Goal: Complete application form: Complete application form

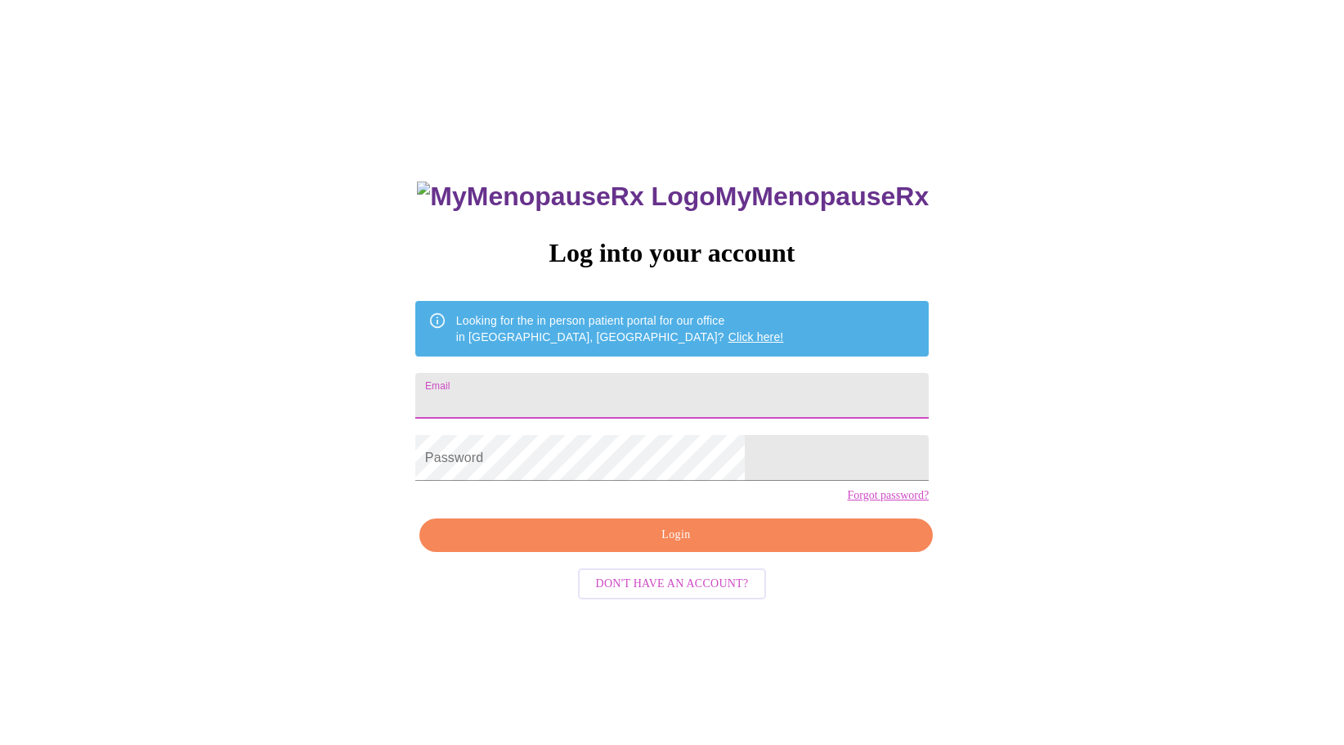
click at [558, 388] on input "Email" at bounding box center [671, 396] width 513 height 46
type input "[EMAIL_ADDRESS][DOMAIN_NAME]"
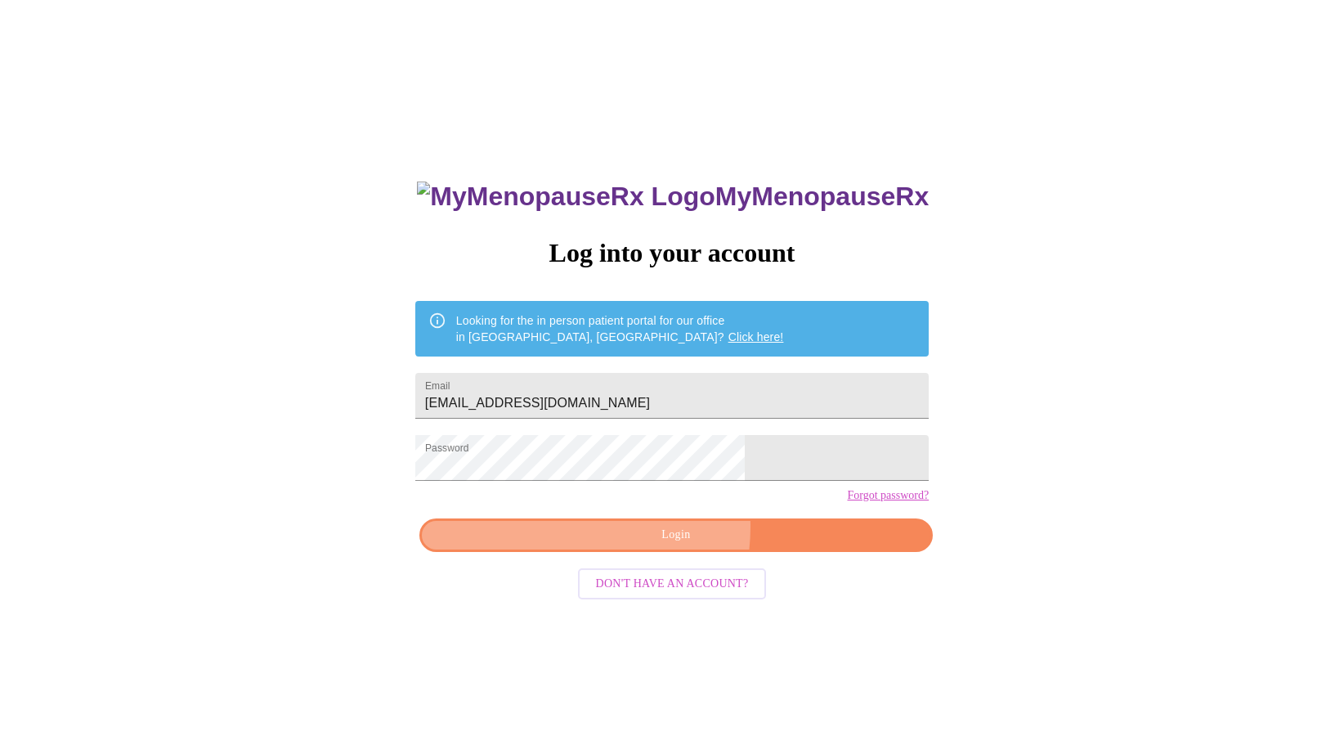
click at [639, 545] on span "Login" at bounding box center [676, 535] width 476 height 20
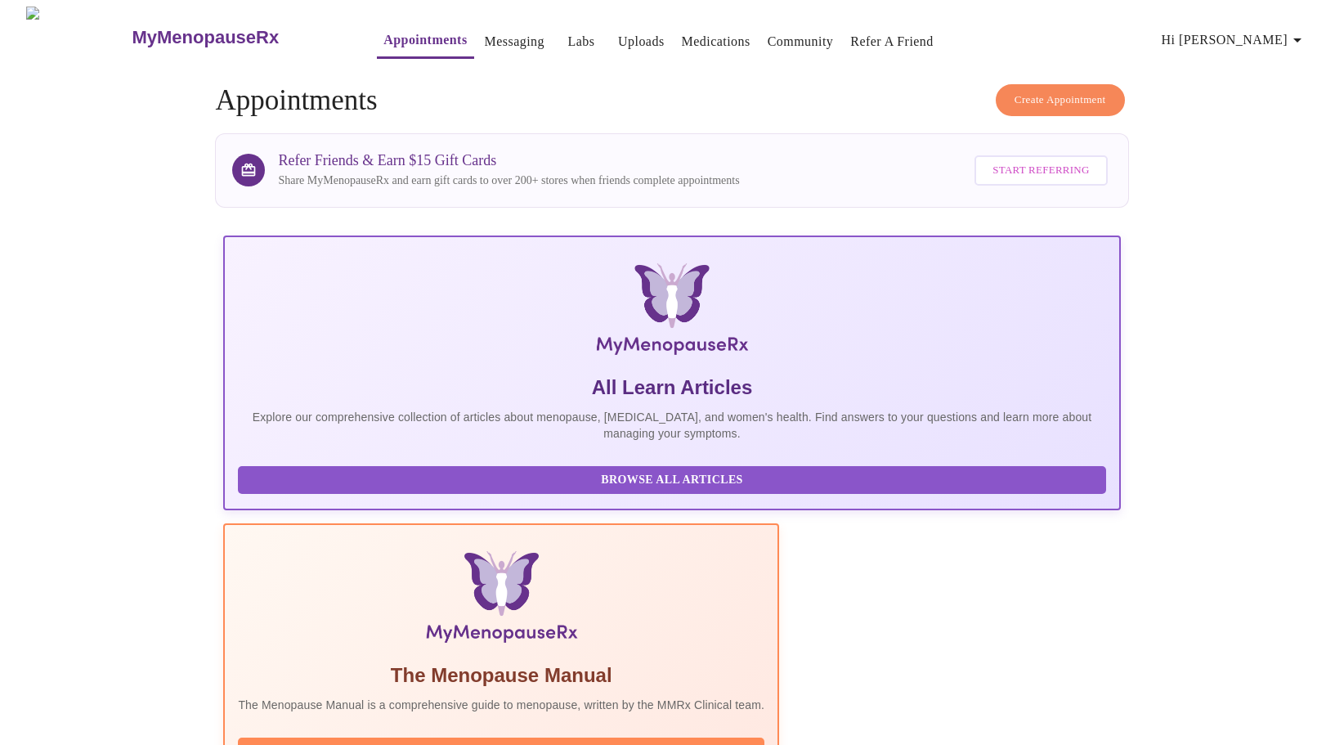
scroll to position [245, 0]
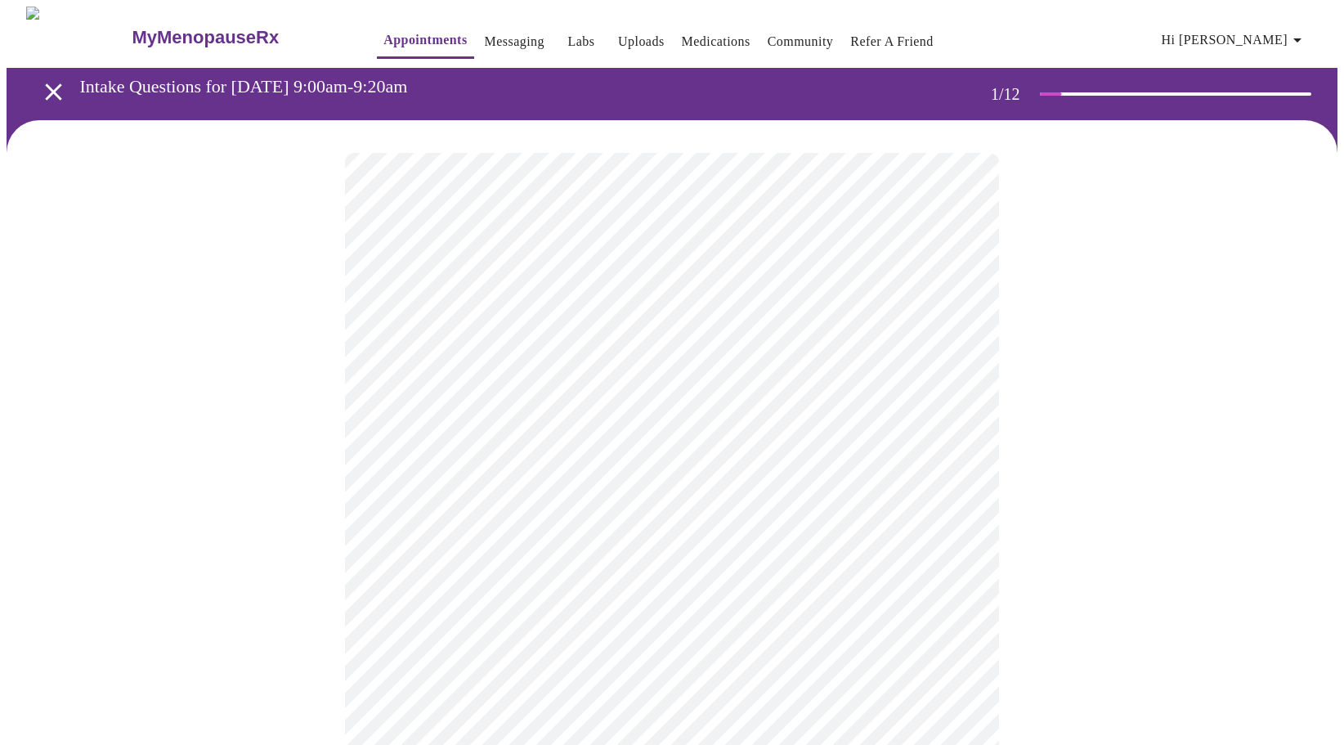
click at [855, 355] on body "MyMenopauseRx Appointments Messaging Labs Uploads Medications Community Refer a…" at bounding box center [672, 752] width 1331 height 1491
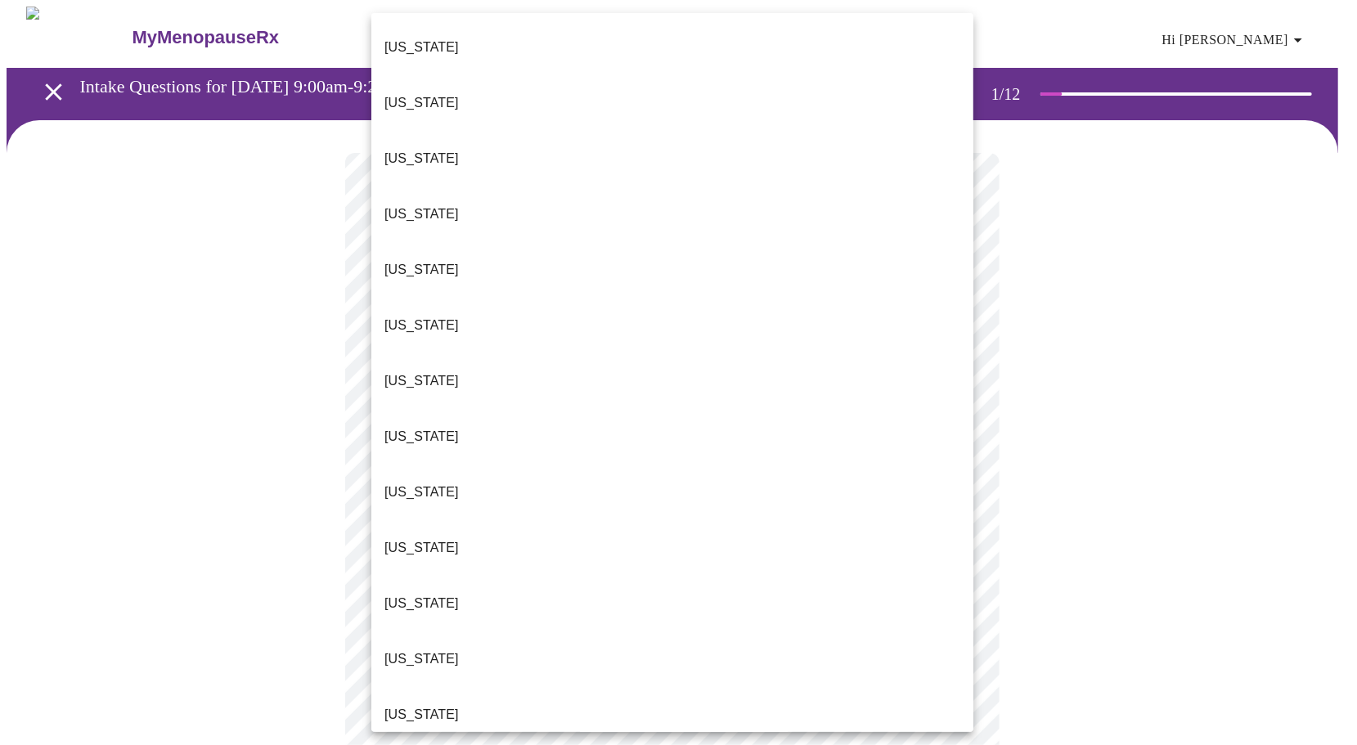
click at [477, 687] on li "[US_STATE]" at bounding box center [672, 715] width 602 height 56
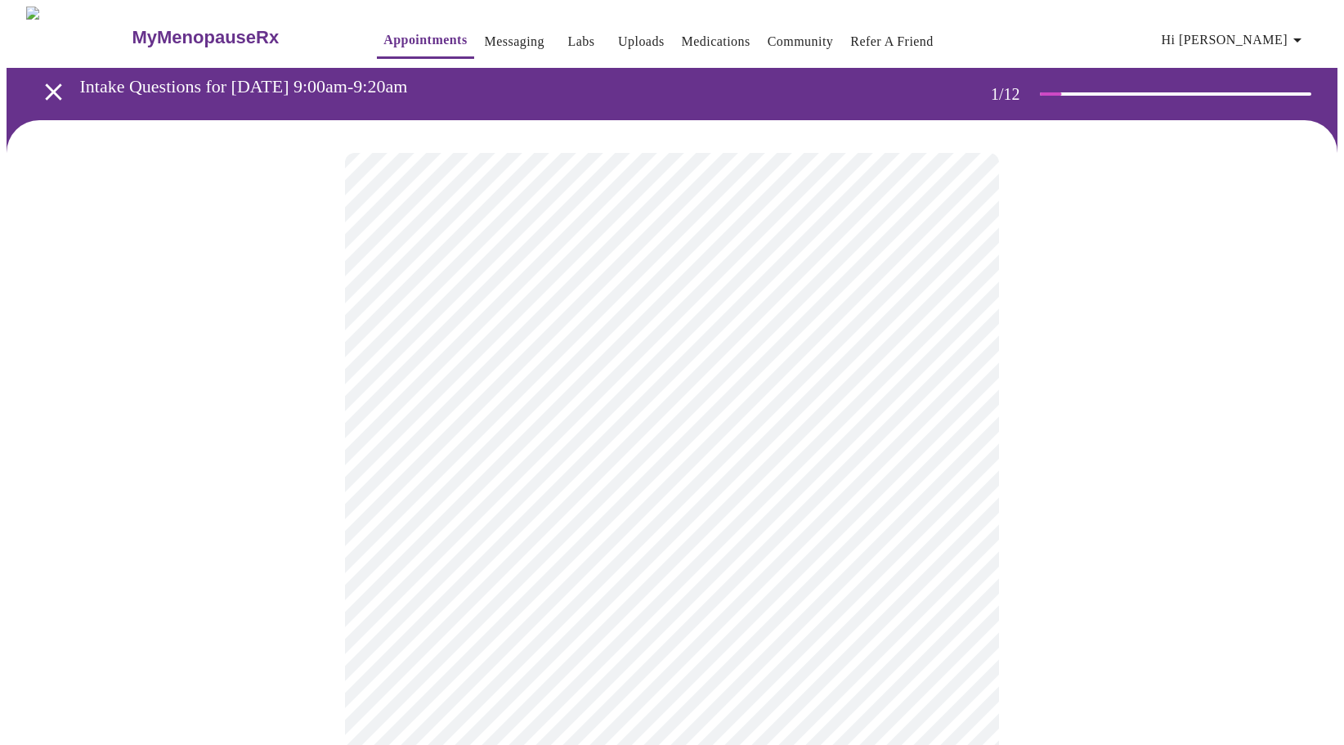
click at [536, 478] on body "MyMenopauseRx Appointments Messaging Labs Uploads Medications Community Refer a…" at bounding box center [672, 748] width 1331 height 1482
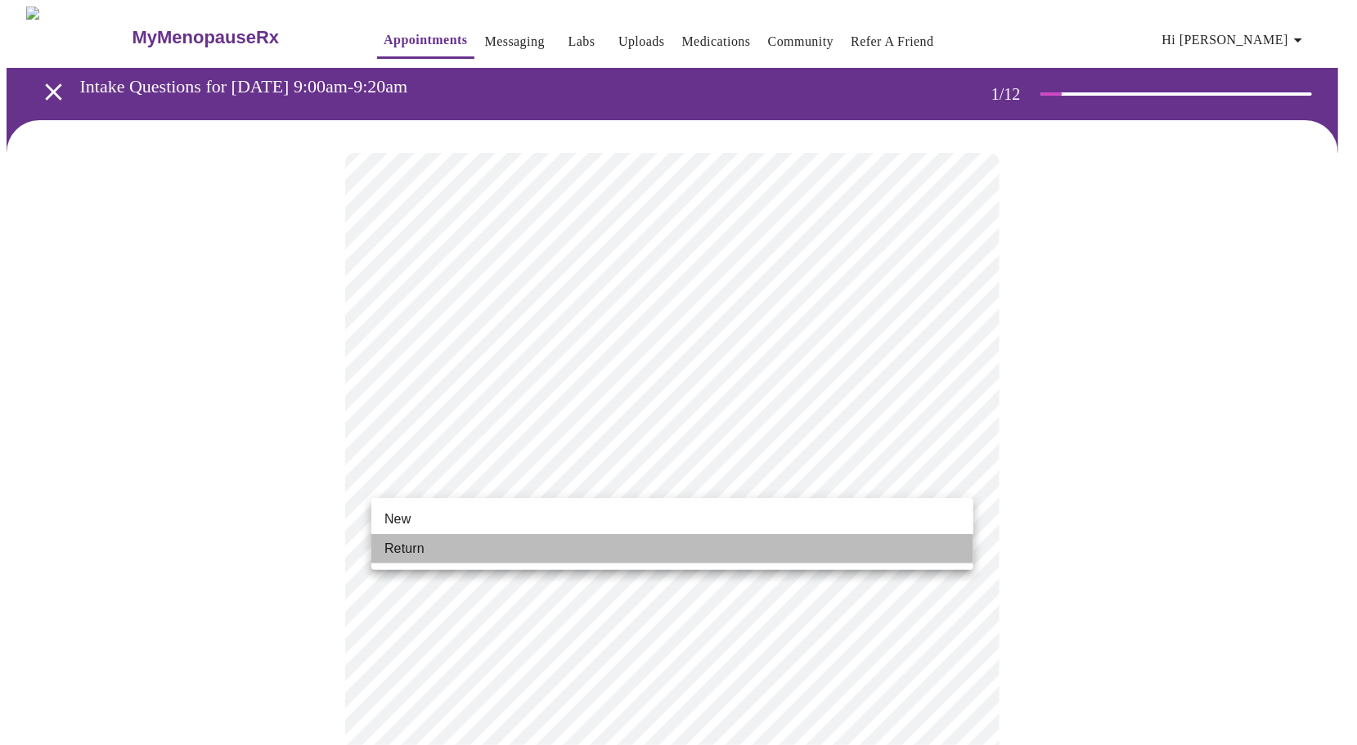
click at [517, 550] on li "Return" at bounding box center [672, 548] width 602 height 29
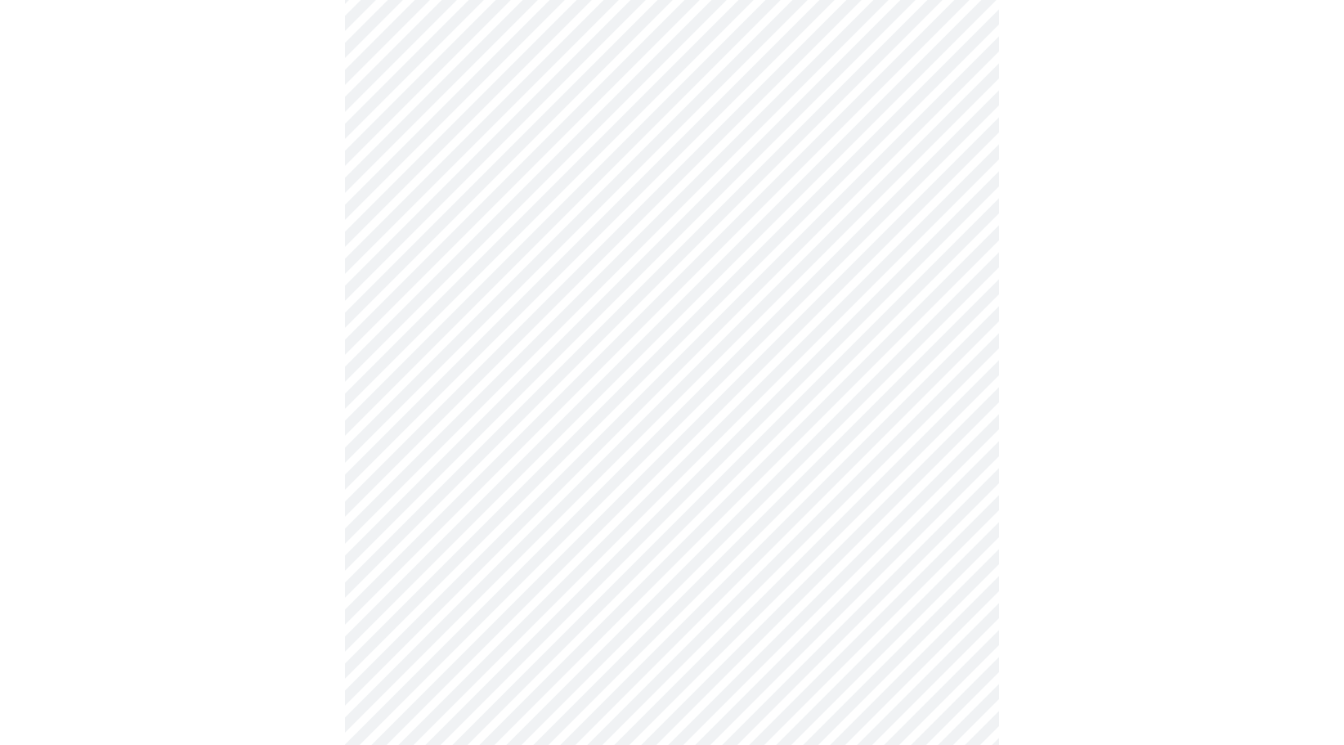
scroll to position [409, 0]
click at [515, 459] on body "MyMenopauseRx Appointments Messaging Labs Uploads Medications Community Refer a…" at bounding box center [672, 605] width 1331 height 2014
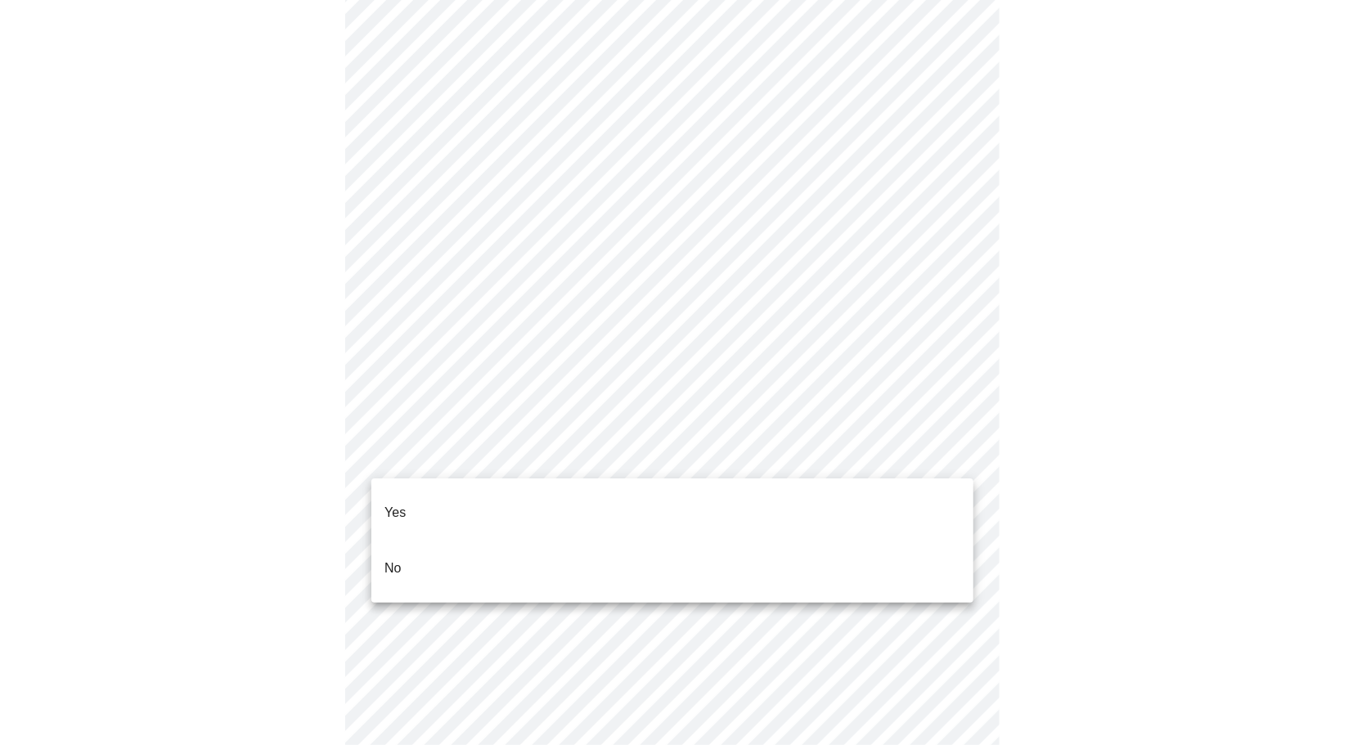
click at [421, 507] on li "Yes" at bounding box center [672, 513] width 602 height 56
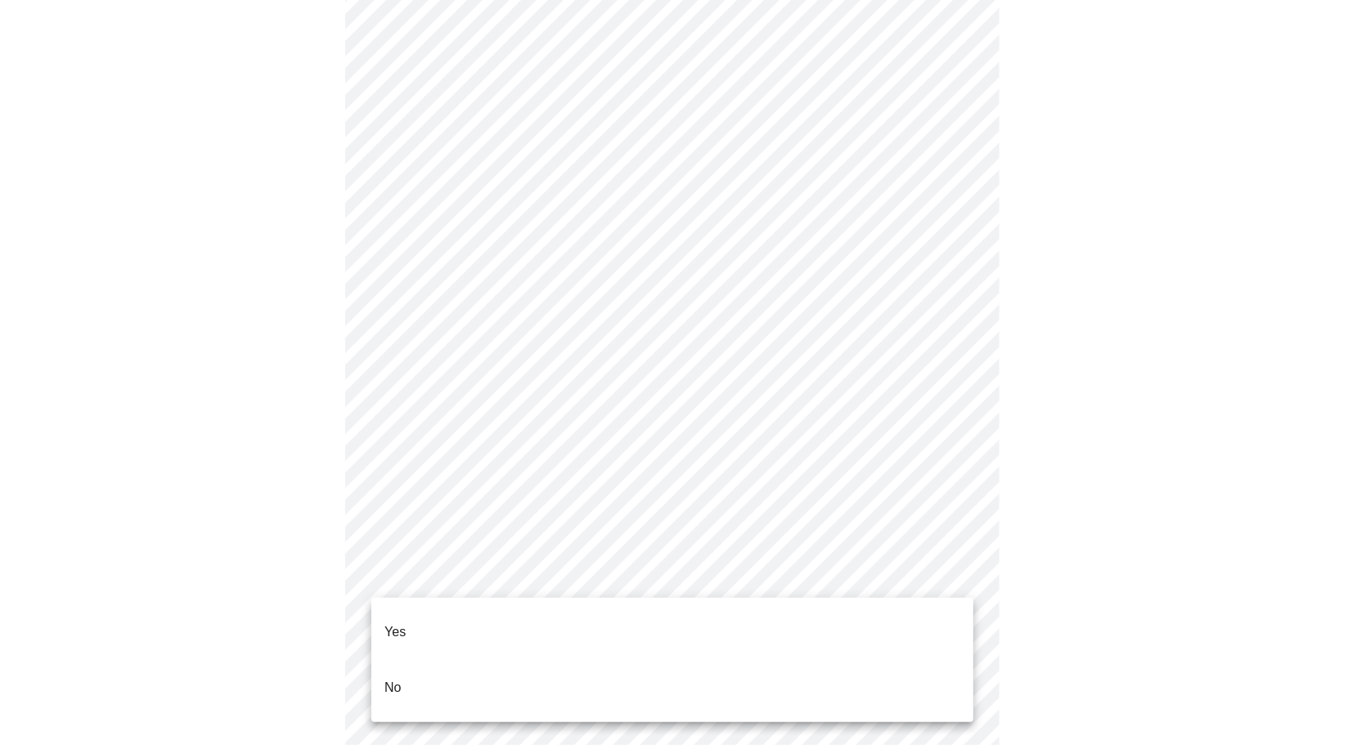
click at [478, 572] on body "MyMenopauseRx Appointments Messaging Labs Uploads Medications Community Refer a…" at bounding box center [678, 600] width 1343 height 2004
click at [464, 624] on li "Yes" at bounding box center [672, 632] width 602 height 56
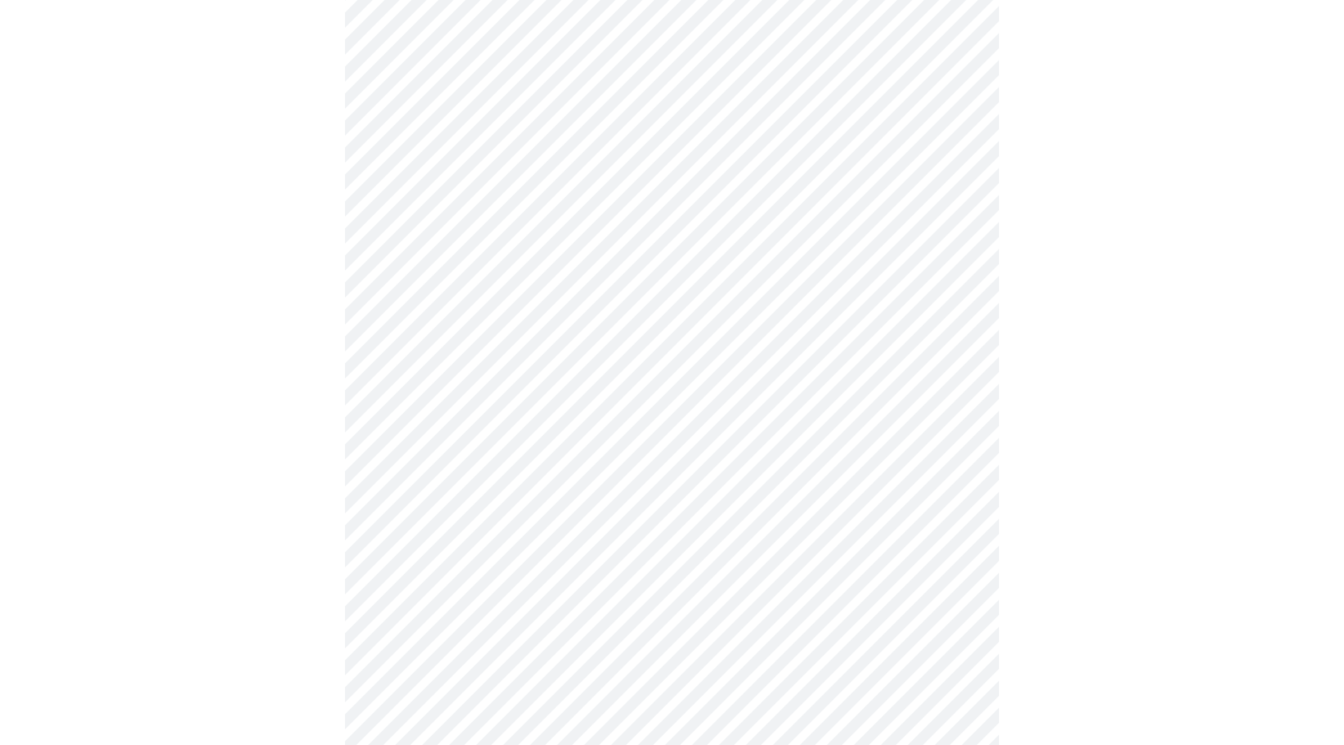
scroll to position [736, 0]
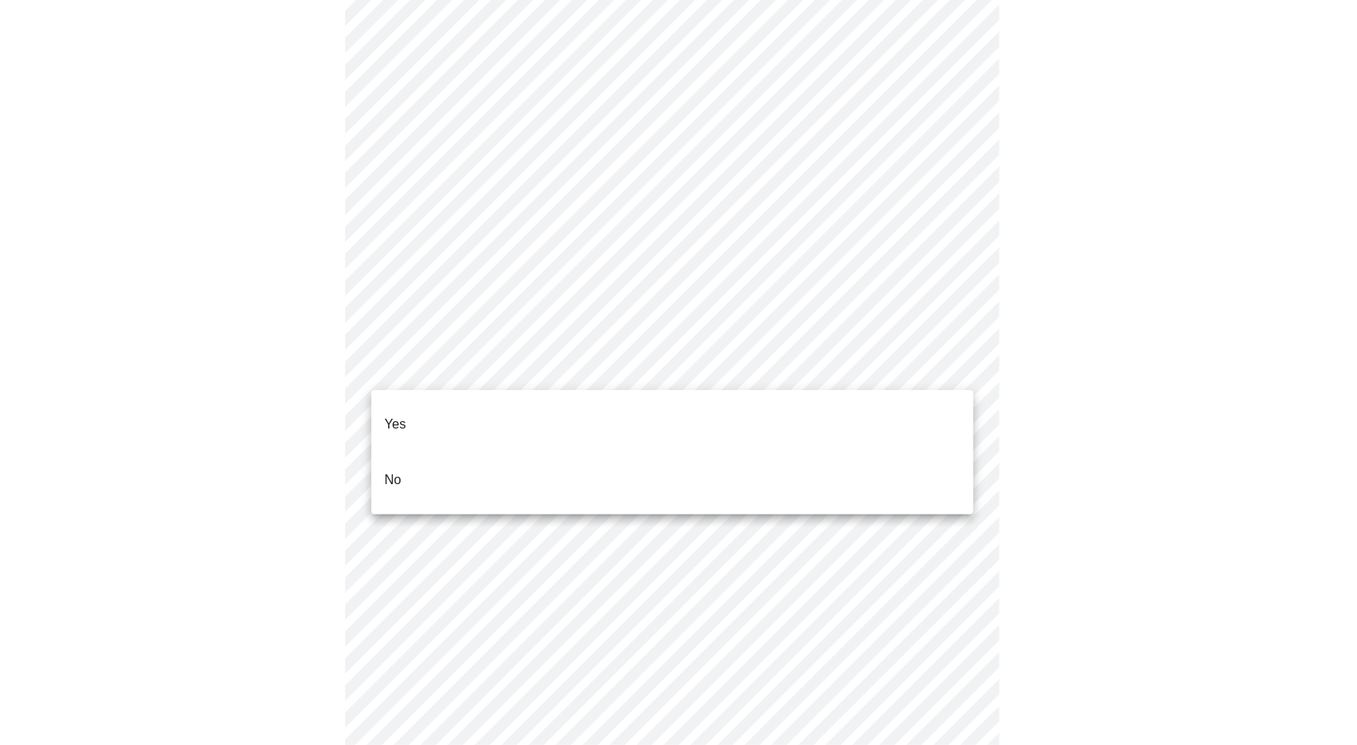
click at [523, 374] on body "MyMenopauseRx Appointments Messaging Labs Uploads Medications Community Refer a…" at bounding box center [678, 268] width 1343 height 1994
click at [485, 417] on li "Yes" at bounding box center [672, 425] width 602 height 56
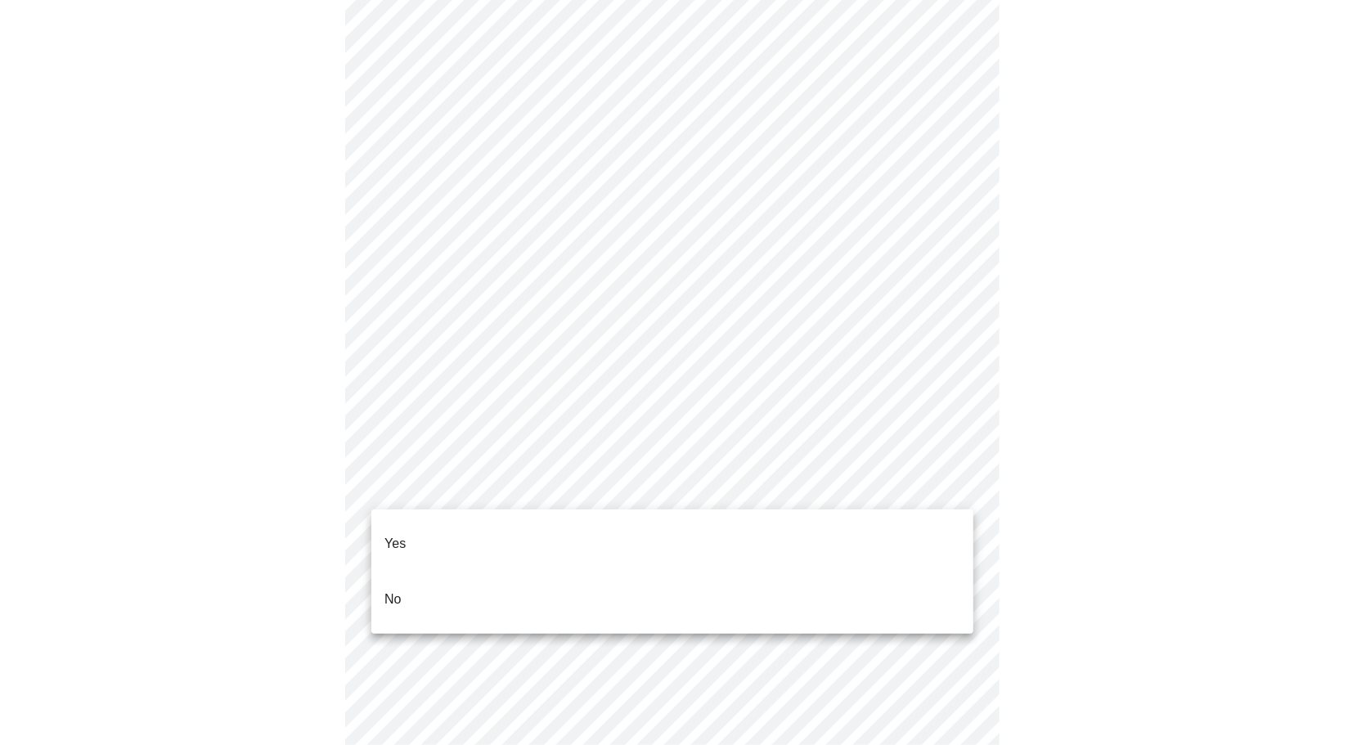
click at [500, 487] on body "MyMenopauseRx Appointments Messaging Labs Uploads Medications Community Refer a…" at bounding box center [678, 263] width 1343 height 1984
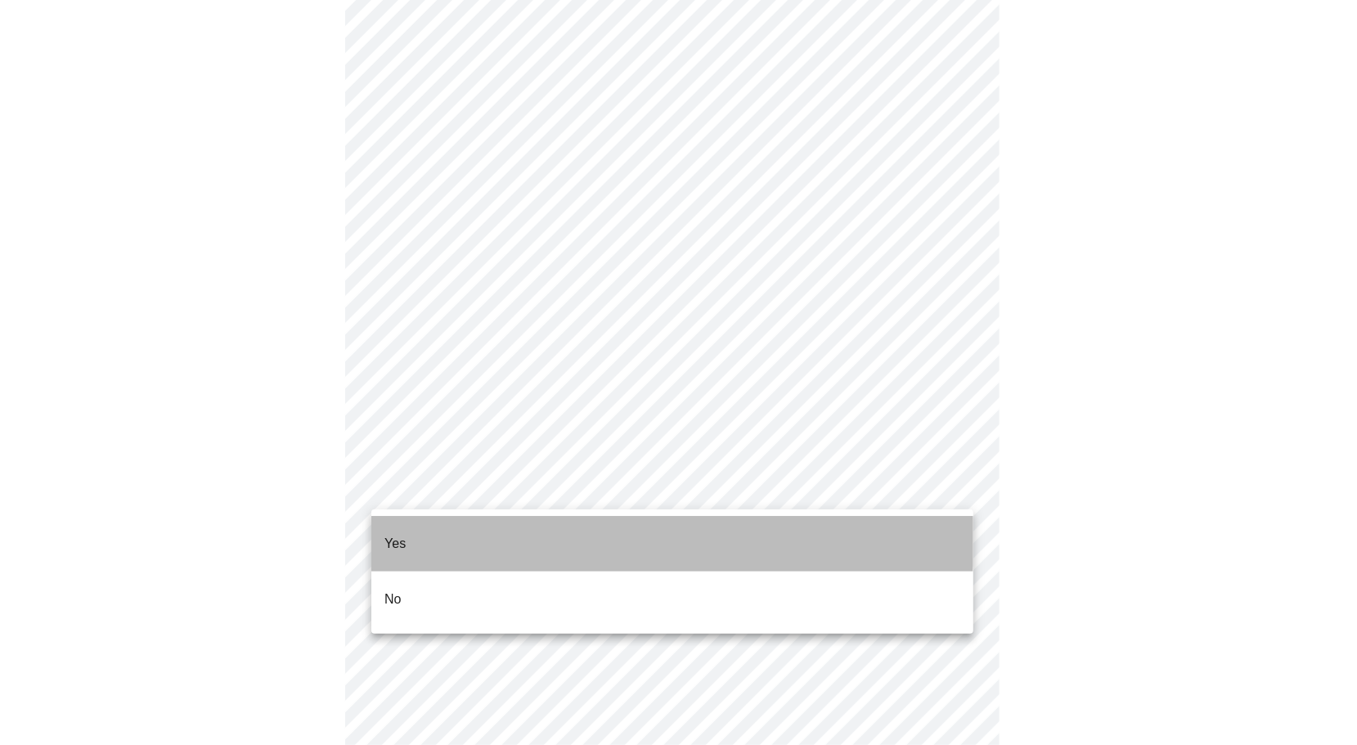
click at [479, 529] on li "Yes" at bounding box center [672, 544] width 602 height 56
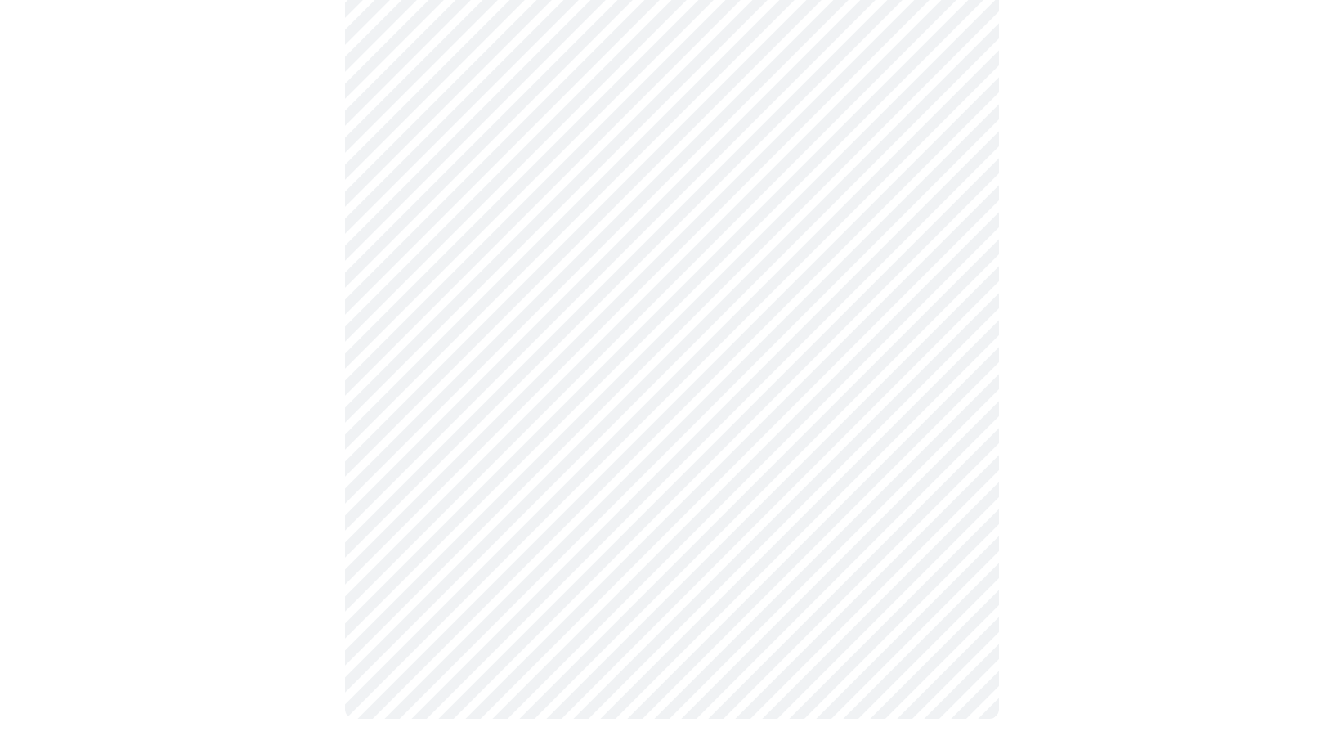
scroll to position [0, 0]
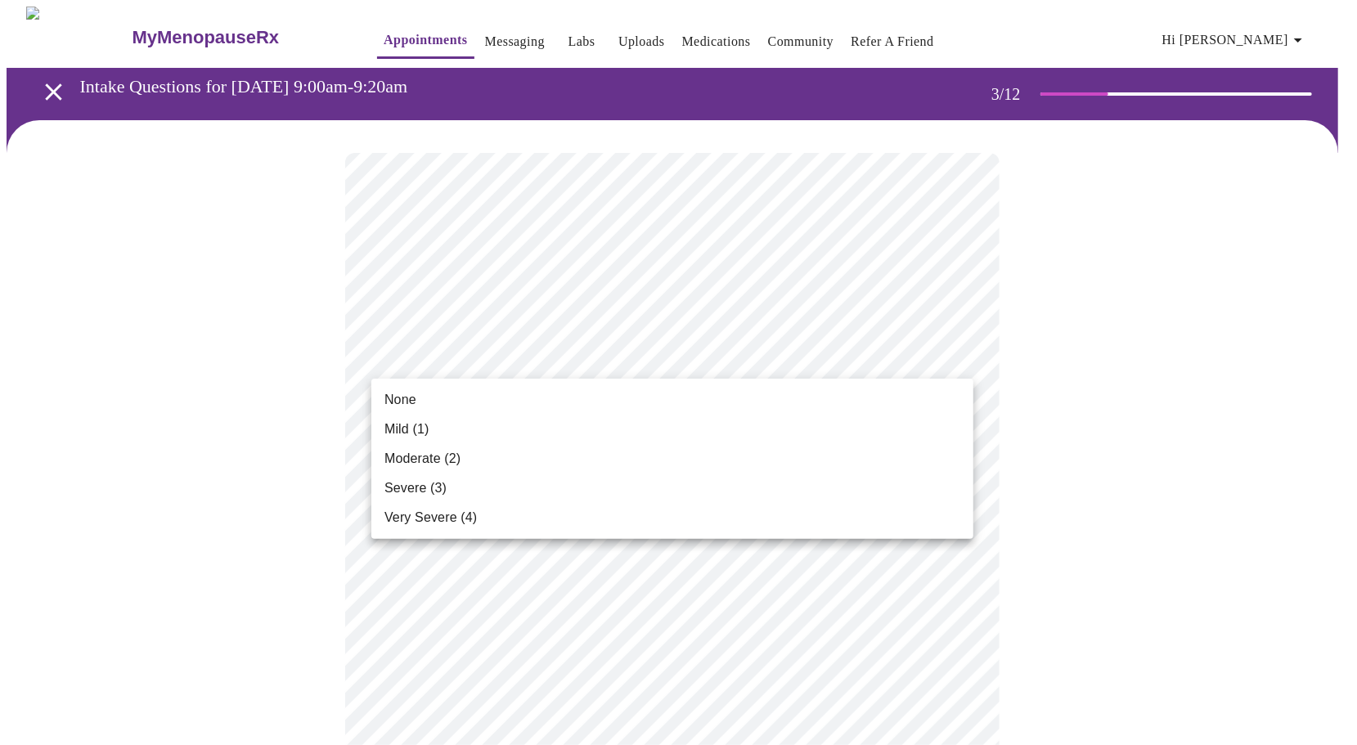
click at [647, 431] on li "Mild (1)" at bounding box center [672, 429] width 602 height 29
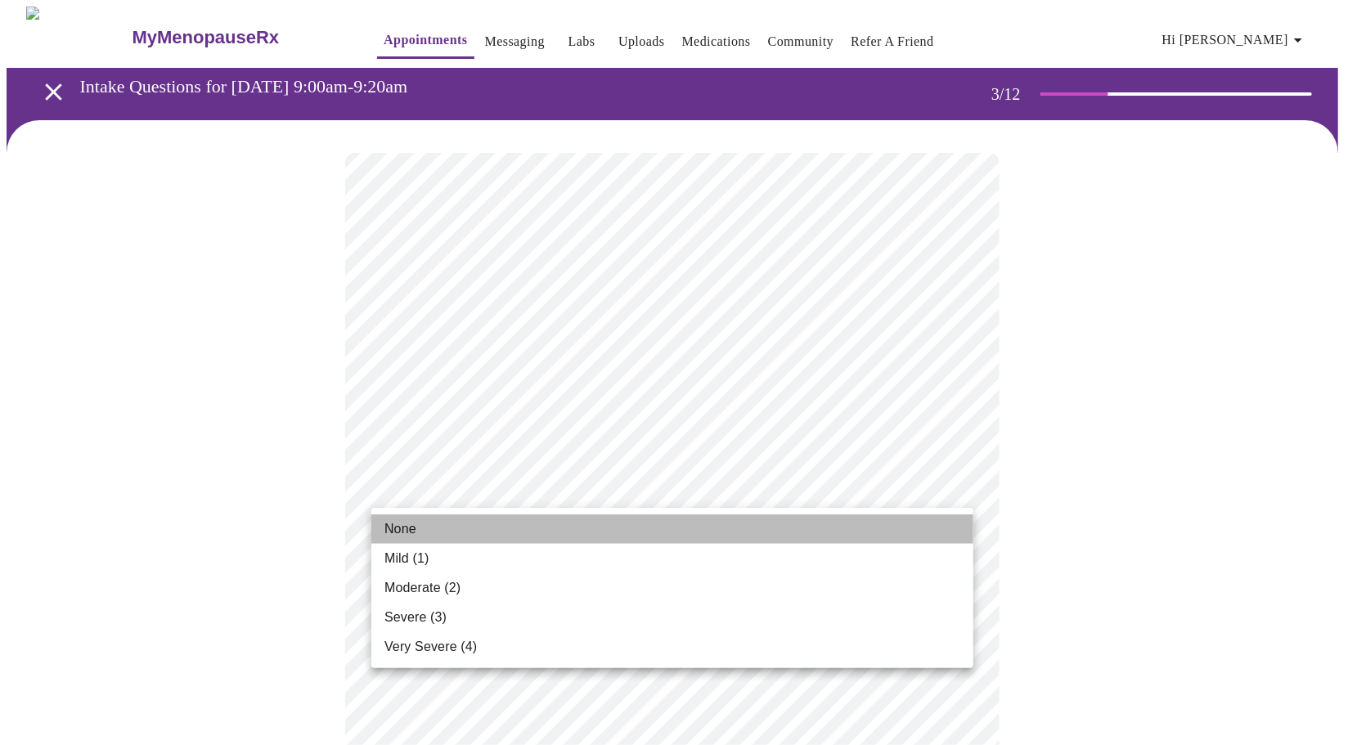
click at [625, 517] on li "None" at bounding box center [672, 528] width 602 height 29
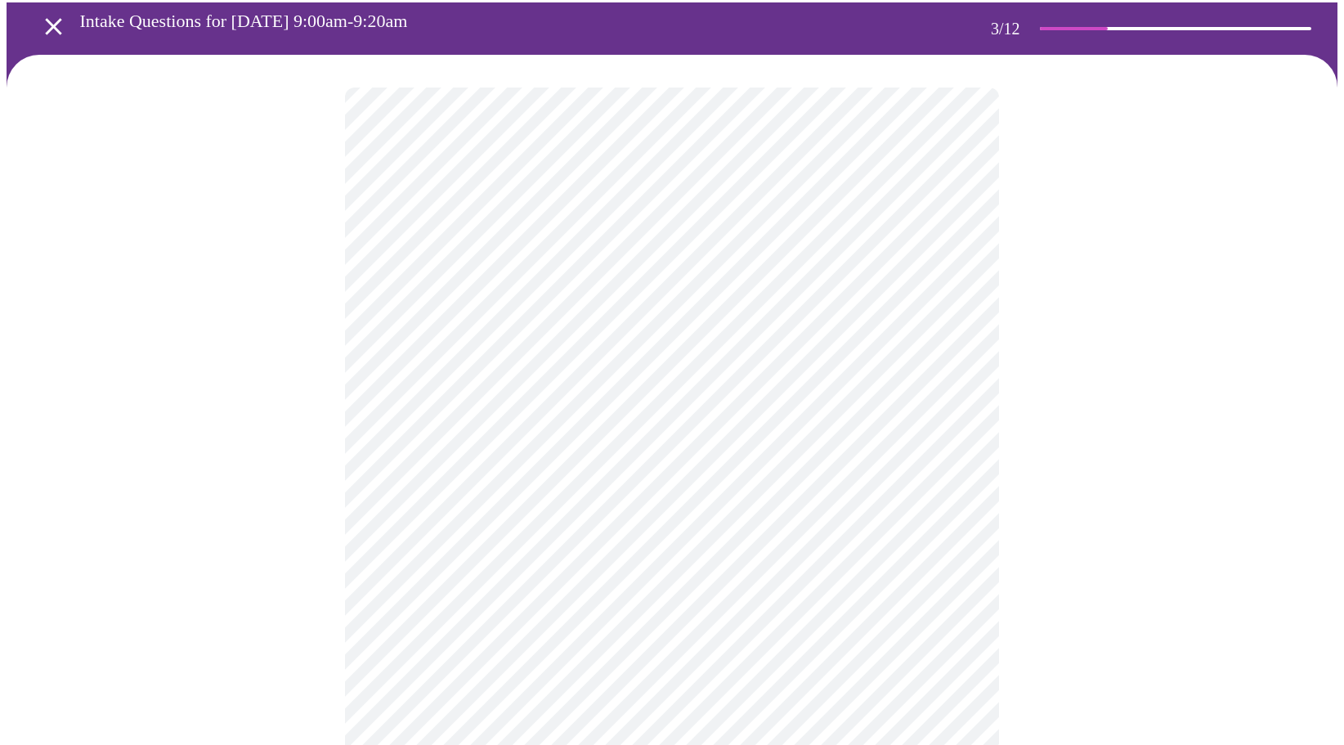
scroll to position [164, 0]
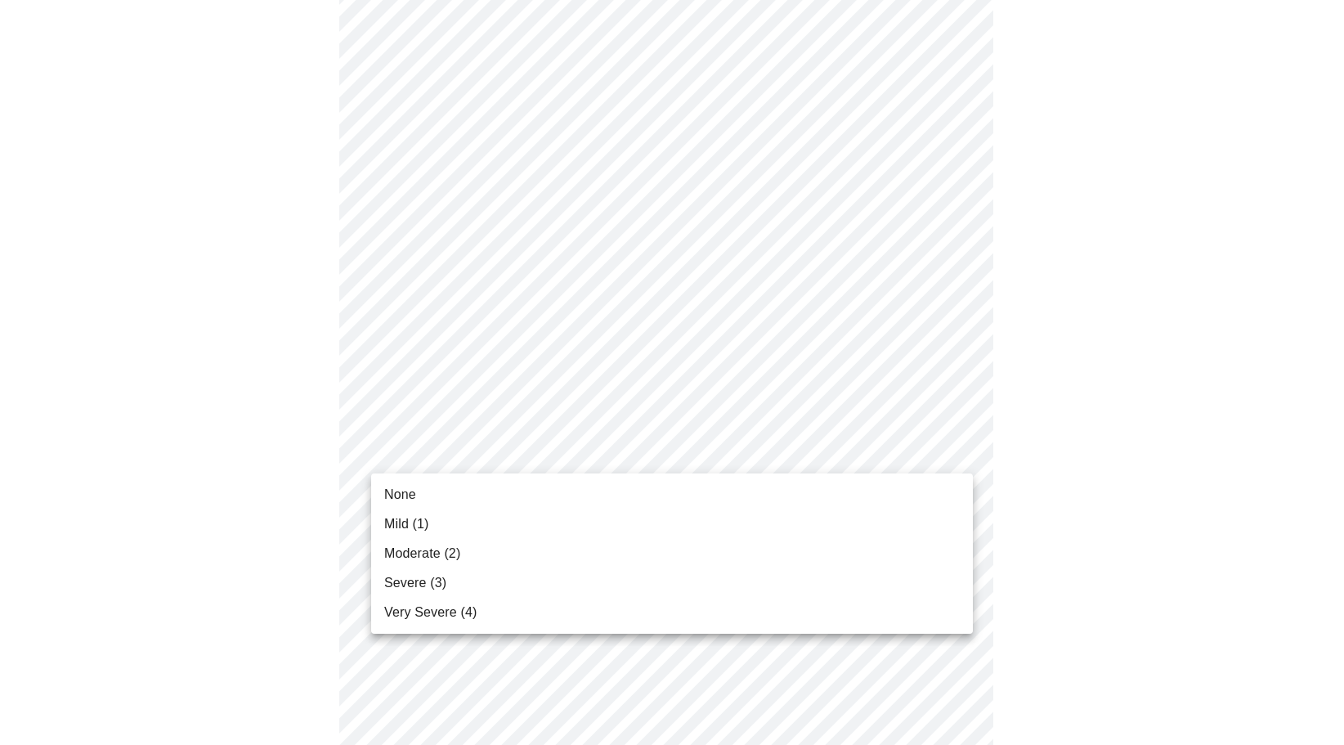
click at [590, 588] on li "Severe (3)" at bounding box center [672, 582] width 602 height 29
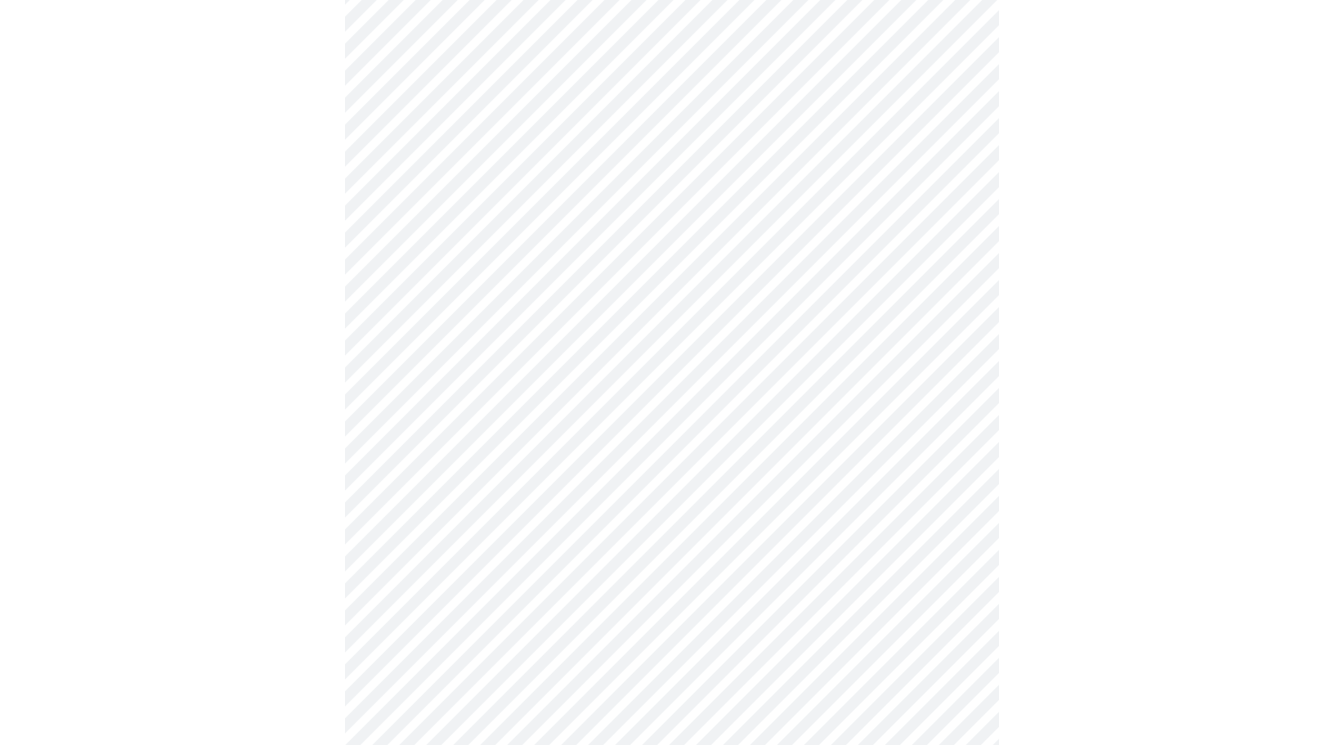
click at [590, 563] on ul "None Mild (1) Moderate (2) Severe (3) Very Severe (4)" at bounding box center [671, 518] width 451 height 90
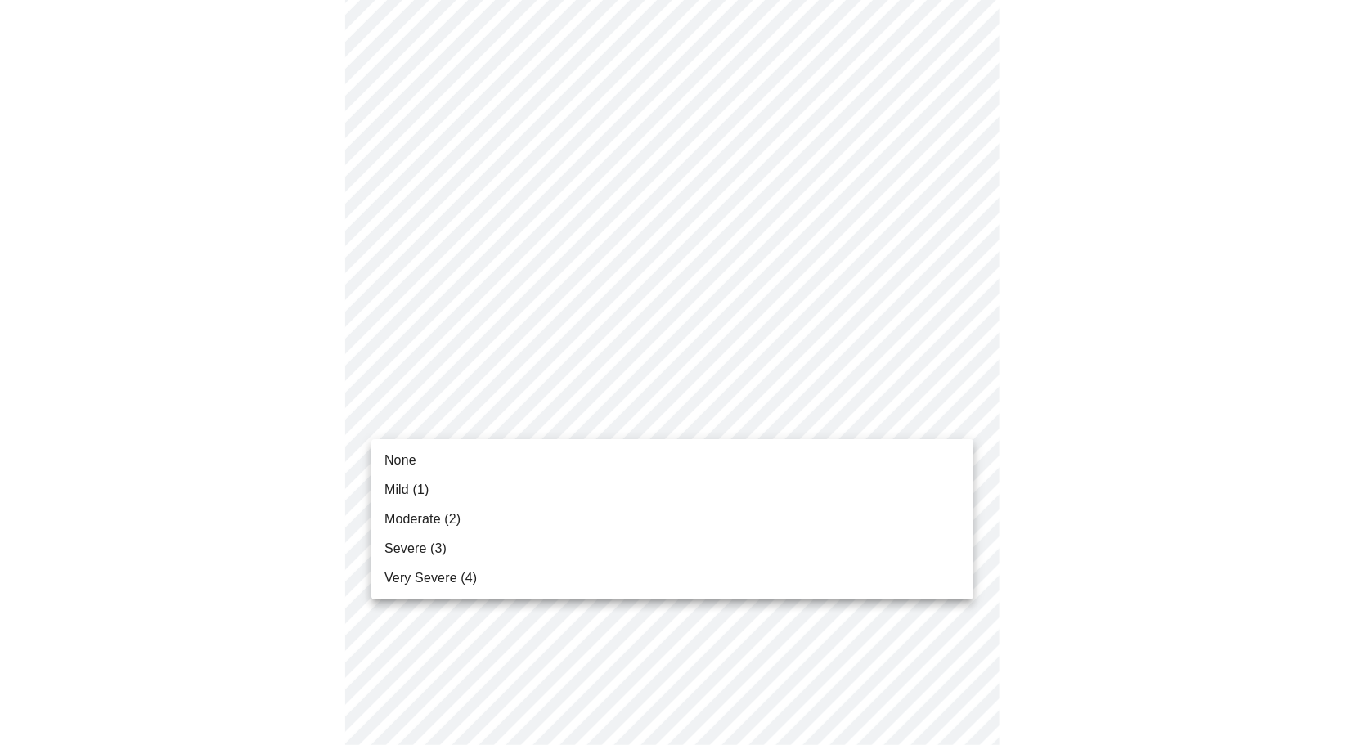
click at [598, 423] on body "MyMenopauseRx Appointments Messaging Labs Uploads Medications Community Refer a…" at bounding box center [678, 732] width 1343 height 2106
click at [576, 492] on li "Mild (1)" at bounding box center [672, 489] width 602 height 29
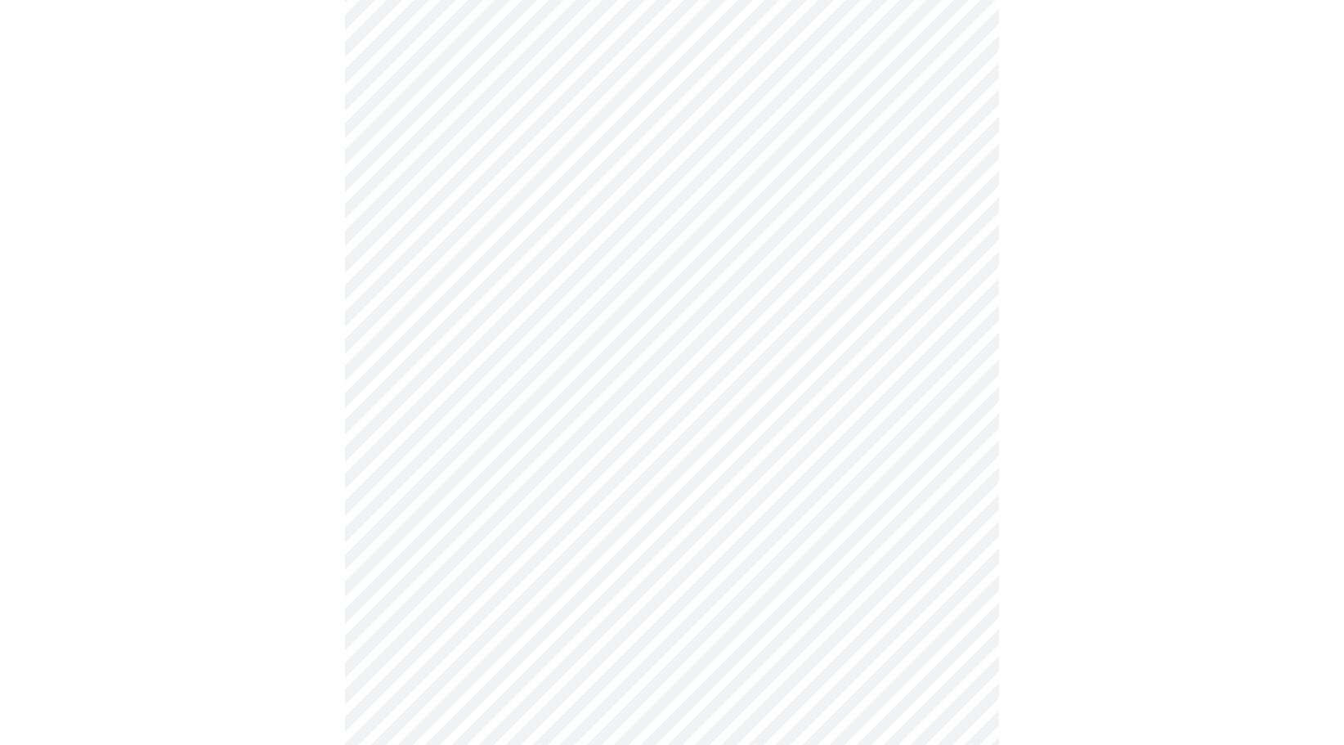
click at [587, 527] on body "MyMenopauseRx Appointments Messaging Labs Uploads Medications Community Refer a…" at bounding box center [672, 720] width 1331 height 2083
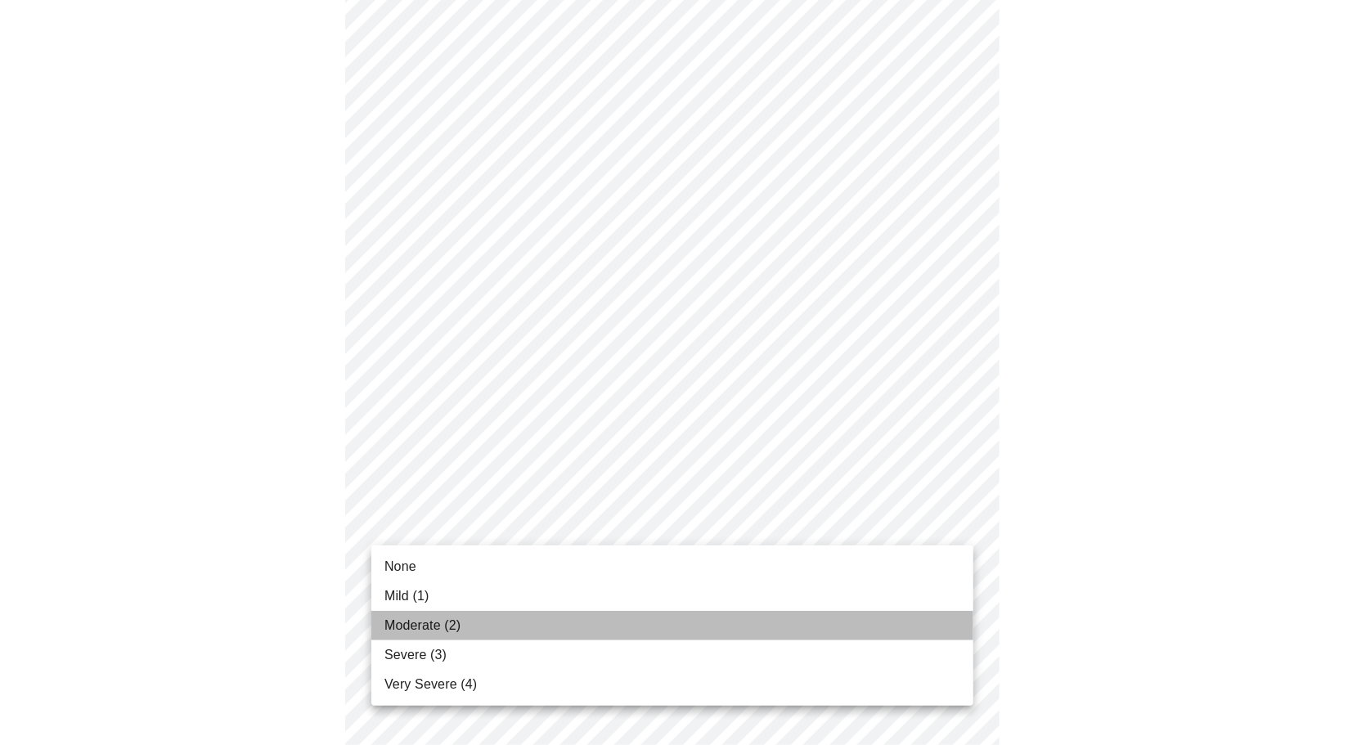
click at [549, 628] on li "Moderate (2)" at bounding box center [672, 625] width 602 height 29
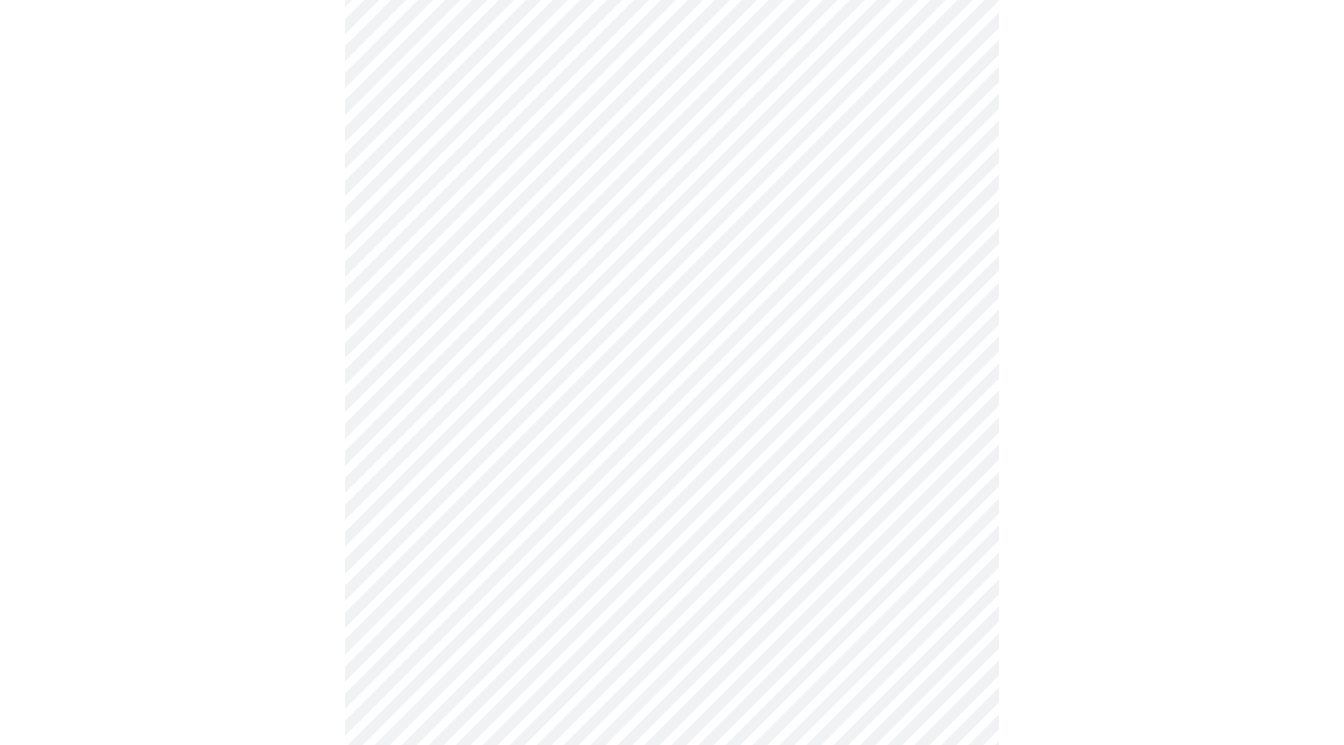
scroll to position [572, 0]
click at [559, 381] on body "MyMenopauseRx Appointments Messaging Labs Uploads Medications Community Refer a…" at bounding box center [678, 464] width 1343 height 2061
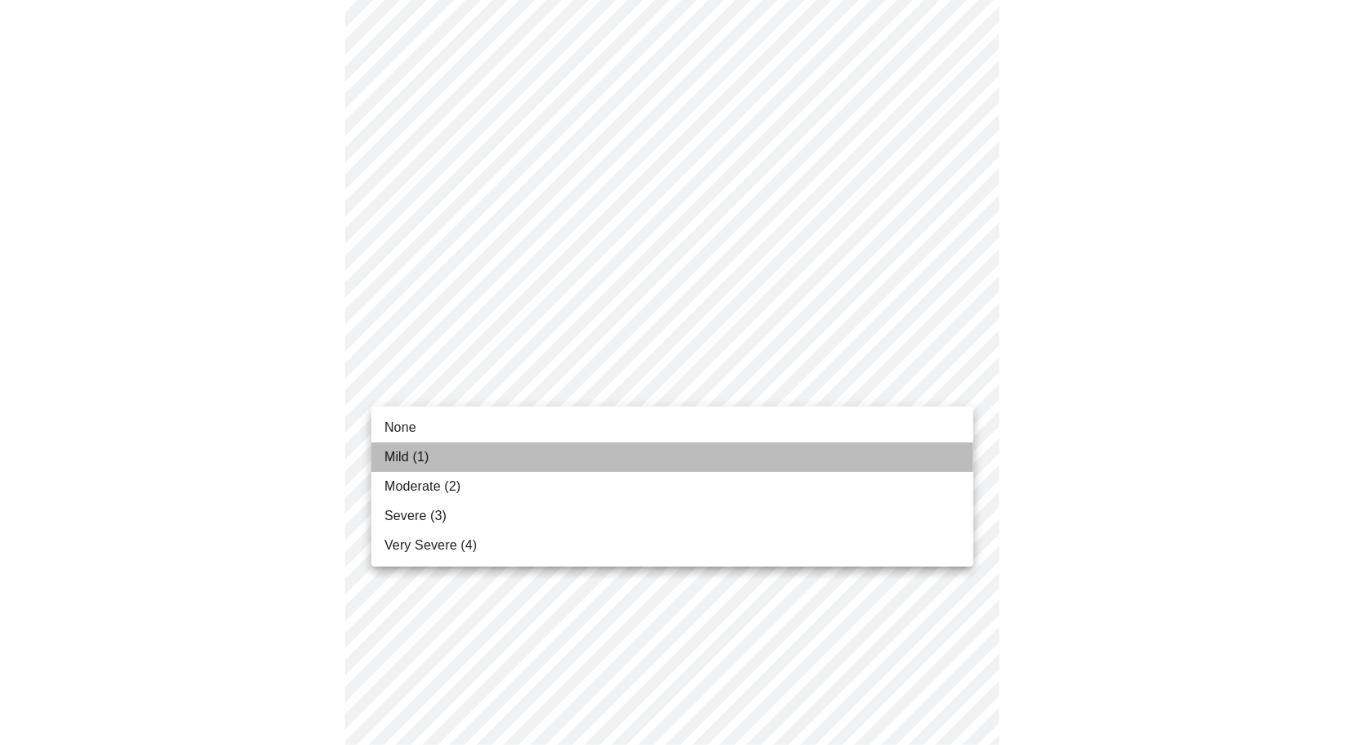
click at [551, 455] on li "Mild (1)" at bounding box center [672, 456] width 602 height 29
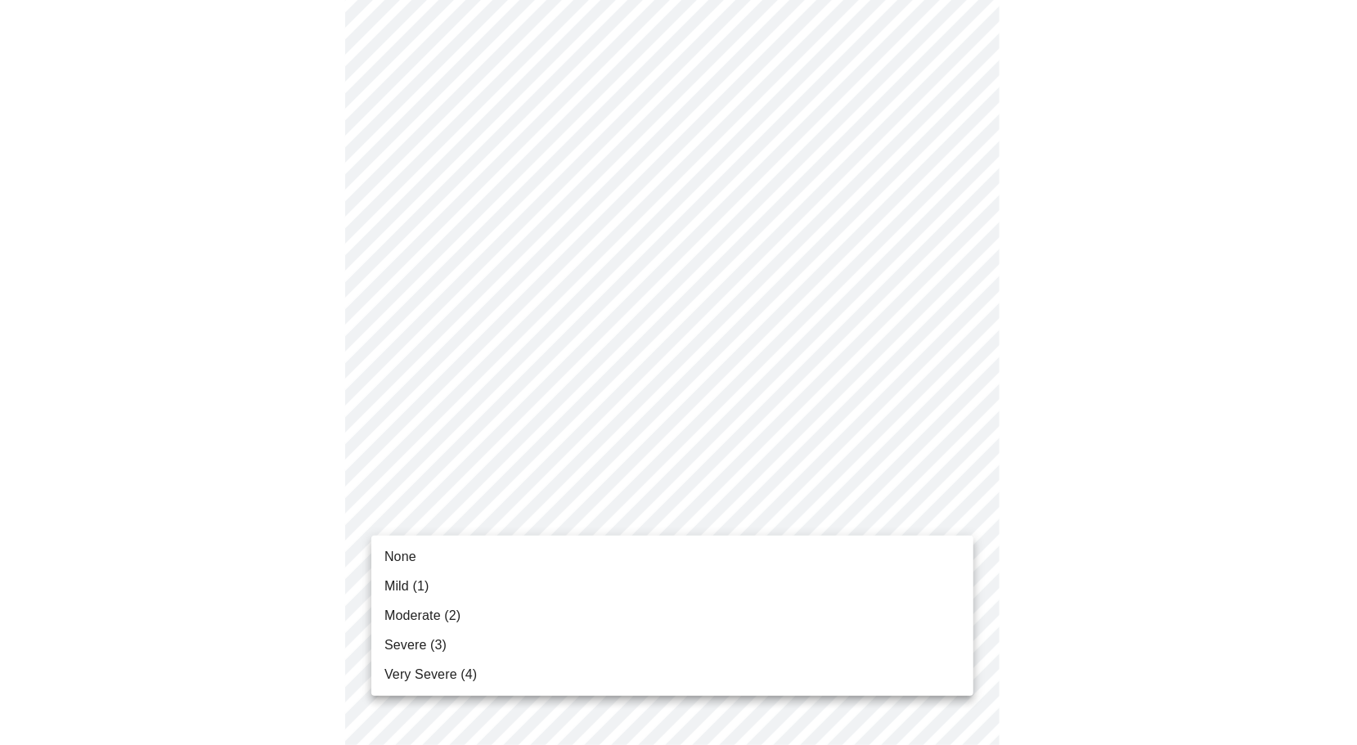
click at [549, 512] on body "MyMenopauseRx Appointments Messaging Labs Uploads Medications Community Refer a…" at bounding box center [678, 453] width 1343 height 2038
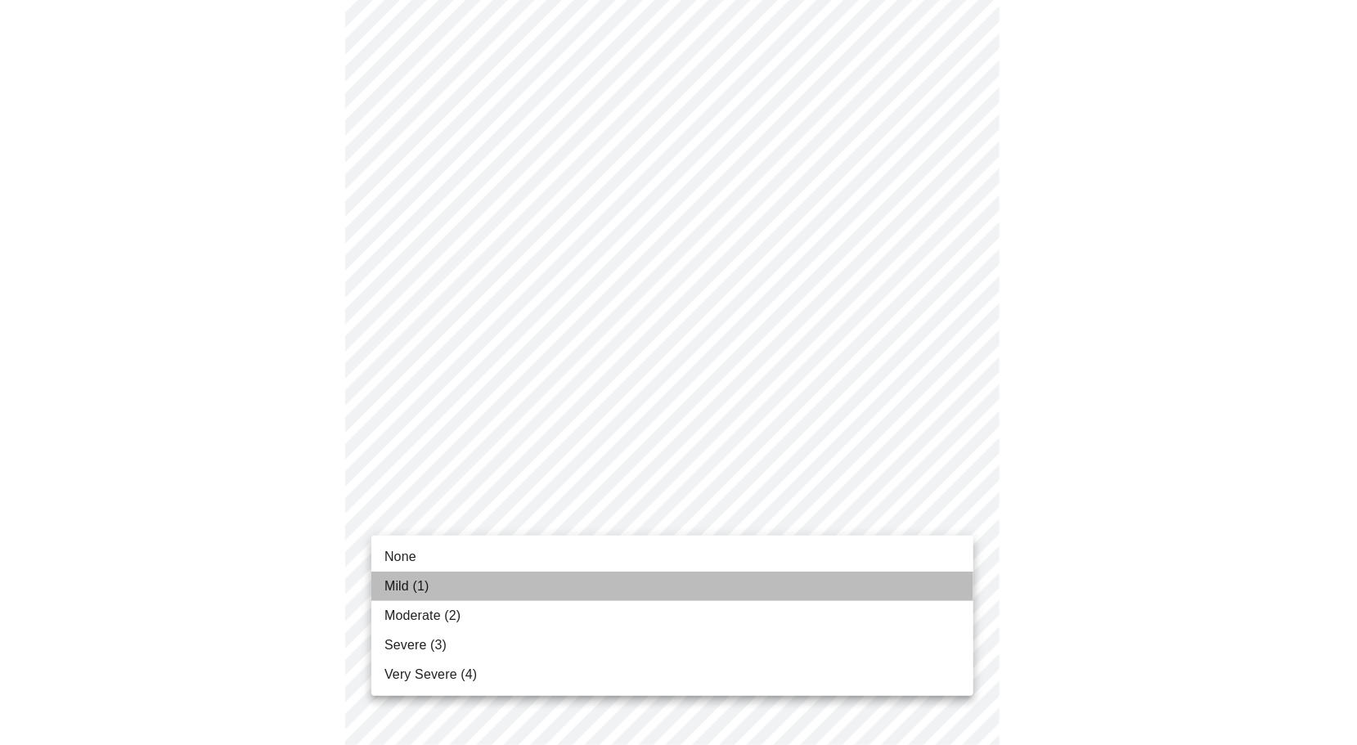
click at [538, 583] on li "Mild (1)" at bounding box center [672, 586] width 602 height 29
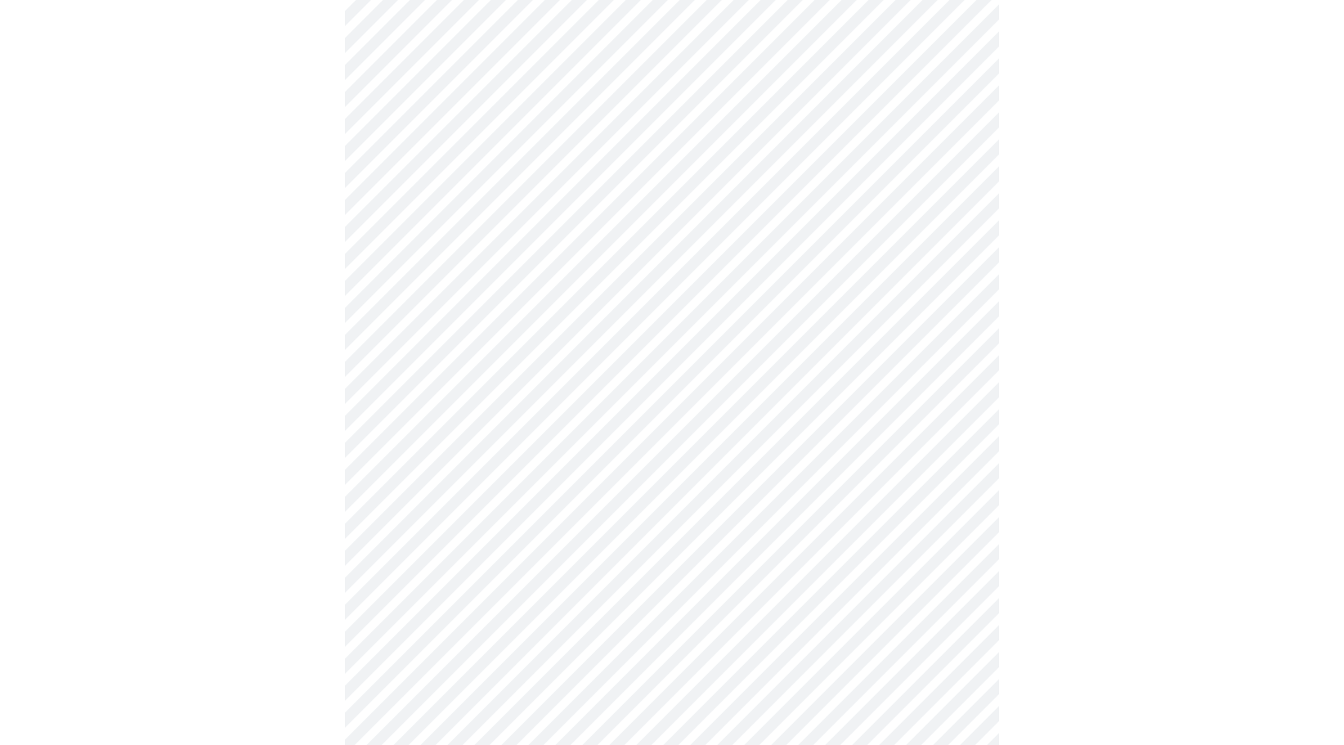
scroll to position [818, 0]
click at [582, 400] on body "MyMenopauseRx Appointments Messaging Labs Uploads Medications Community Refer a…" at bounding box center [678, 196] width 1343 height 2015
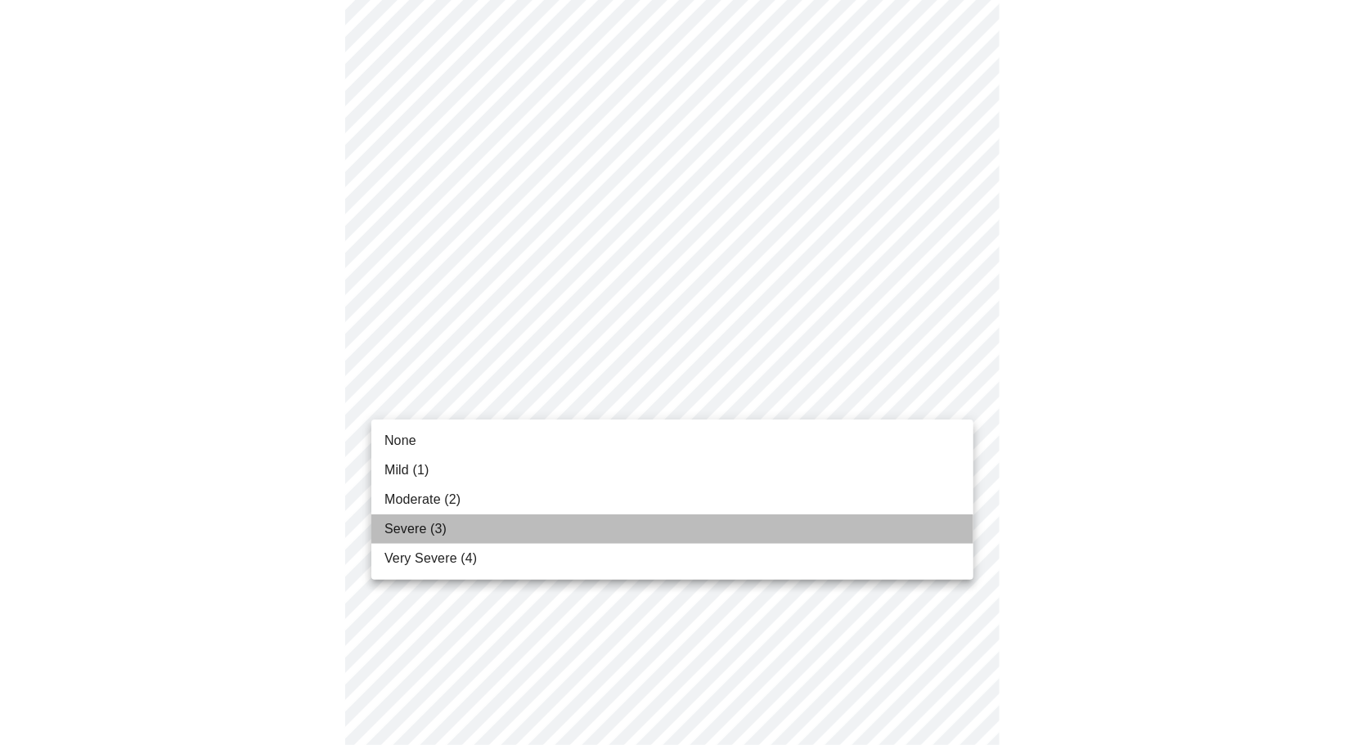
click at [558, 535] on li "Severe (3)" at bounding box center [672, 528] width 602 height 29
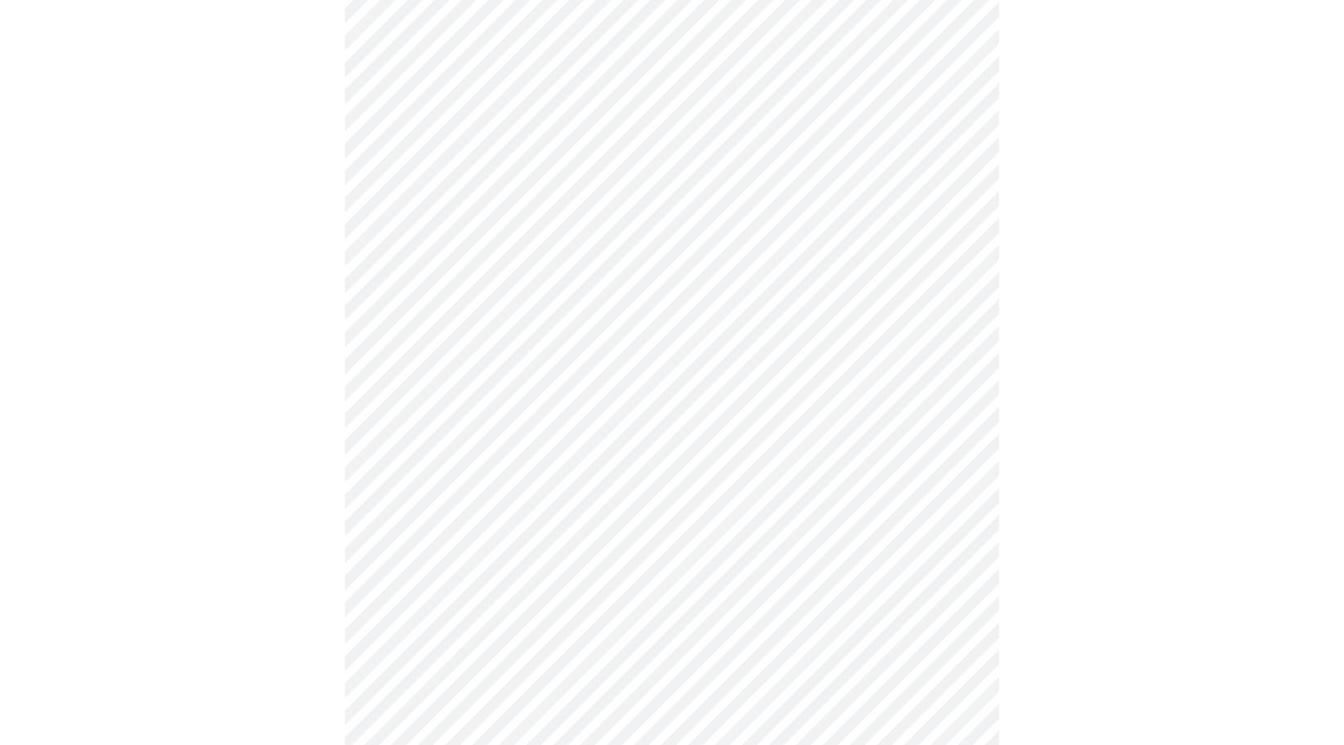
scroll to position [981, 0]
click at [597, 360] on body "MyMenopauseRx Appointments Messaging Labs Uploads Medications Community Refer a…" at bounding box center [678, 21] width 1343 height 1992
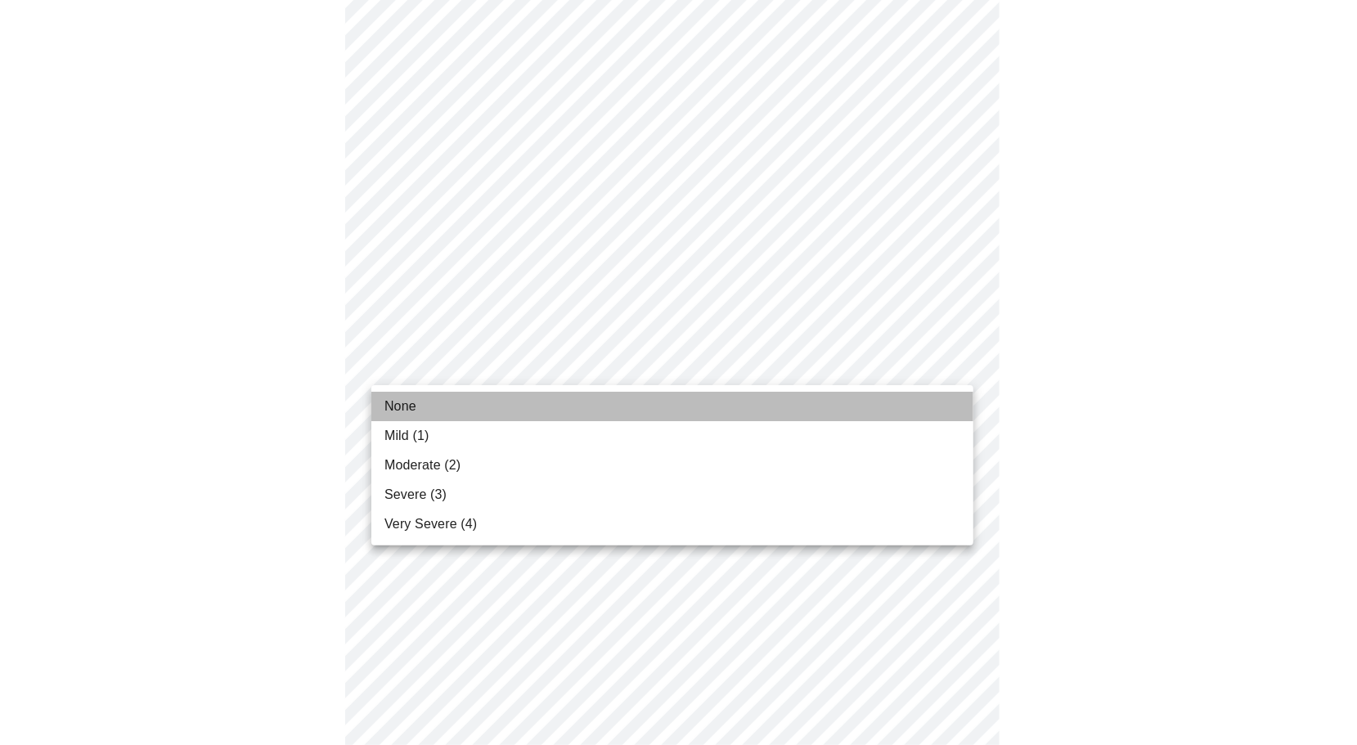
click at [574, 405] on li "None" at bounding box center [672, 406] width 602 height 29
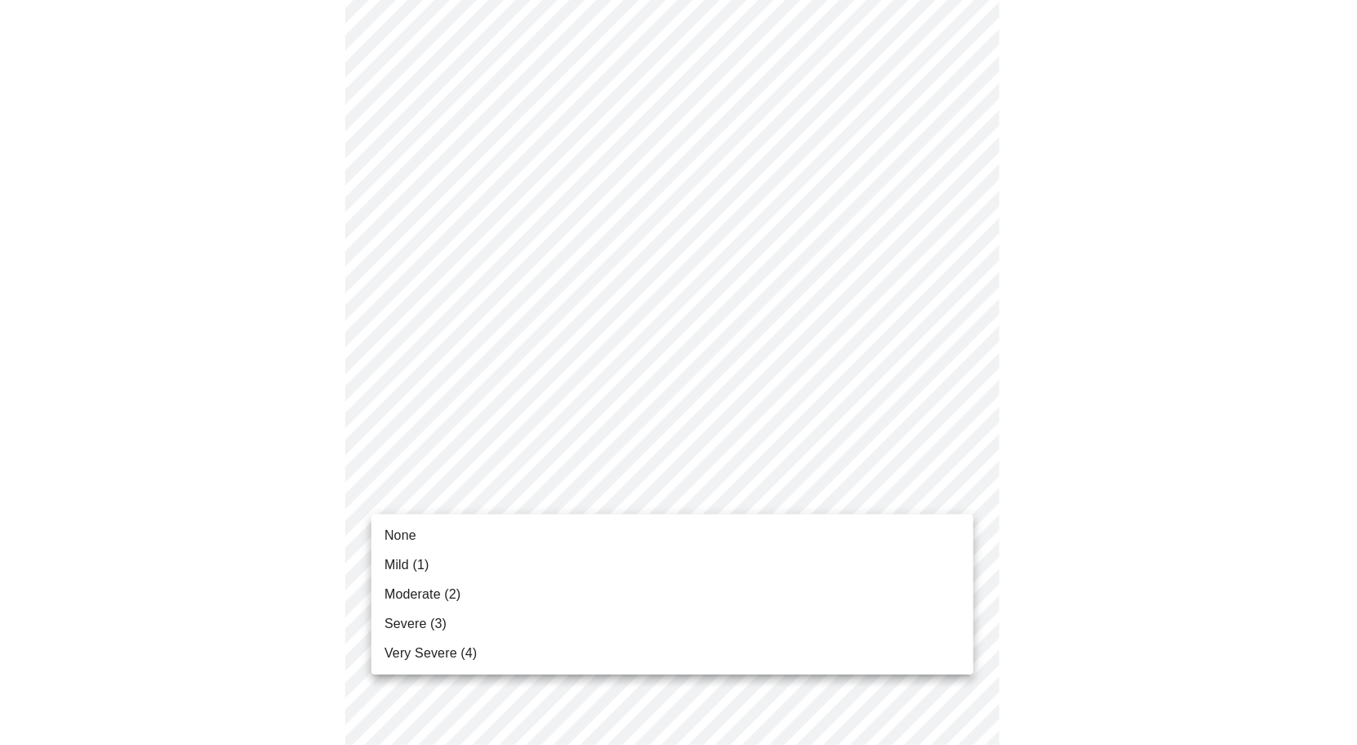
click at [581, 491] on body "MyMenopauseRx Appointments Messaging Labs Uploads Medications Community Refer a…" at bounding box center [678, 9] width 1343 height 1969
click at [549, 617] on li "Severe (3)" at bounding box center [672, 623] width 602 height 29
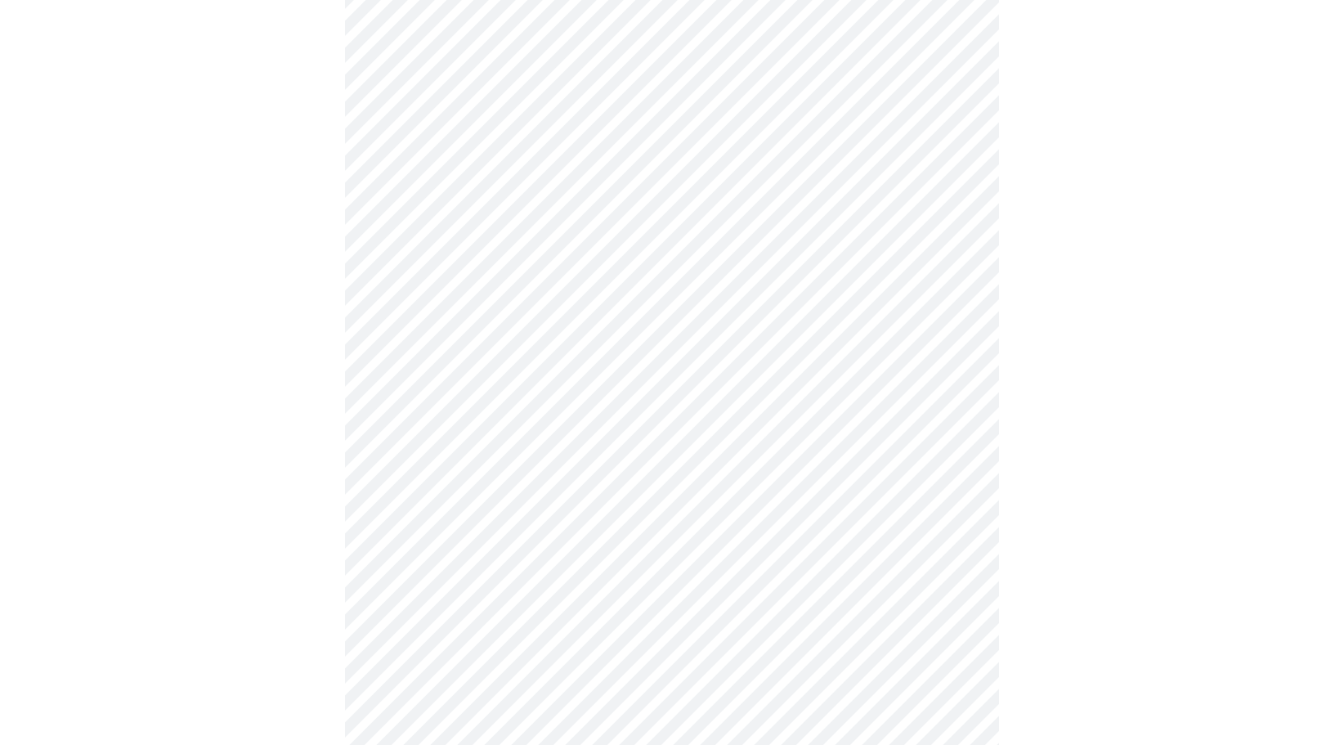
scroll to position [1145, 0]
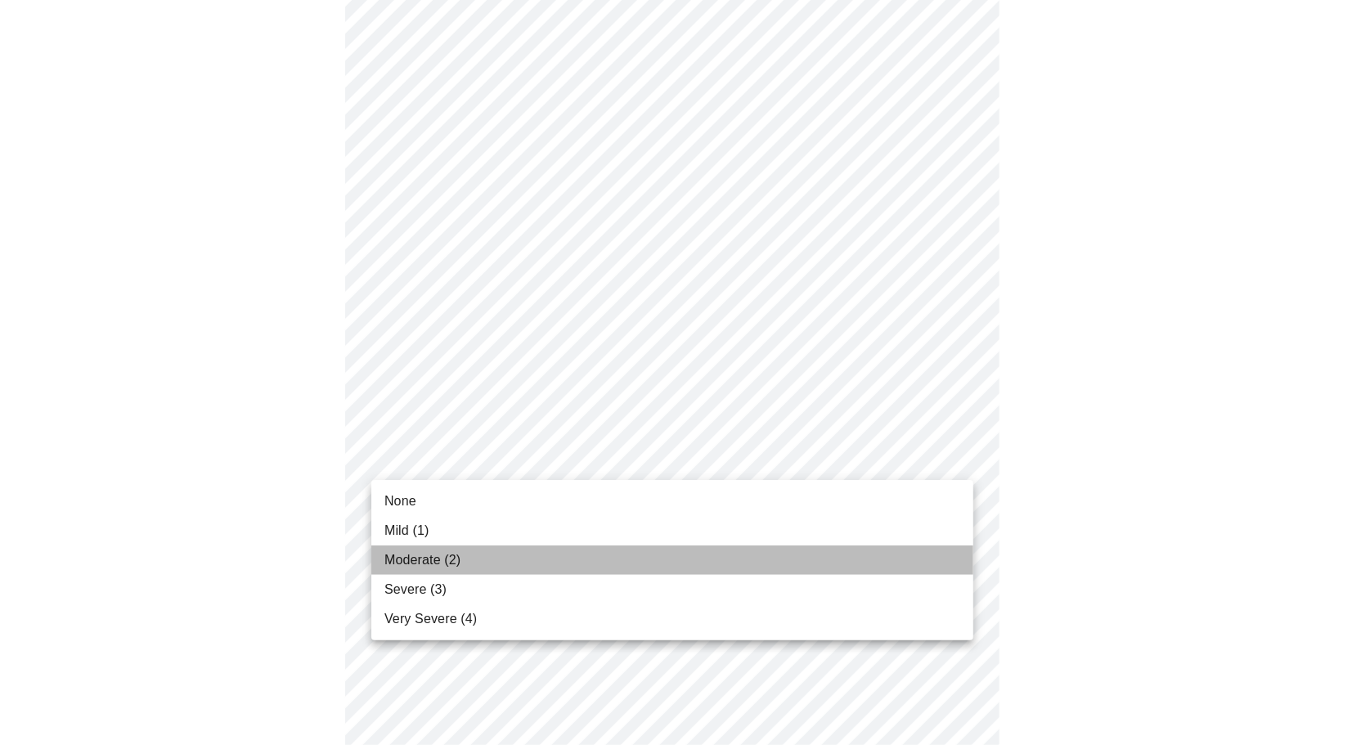
click at [597, 563] on li "Moderate (2)" at bounding box center [672, 559] width 602 height 29
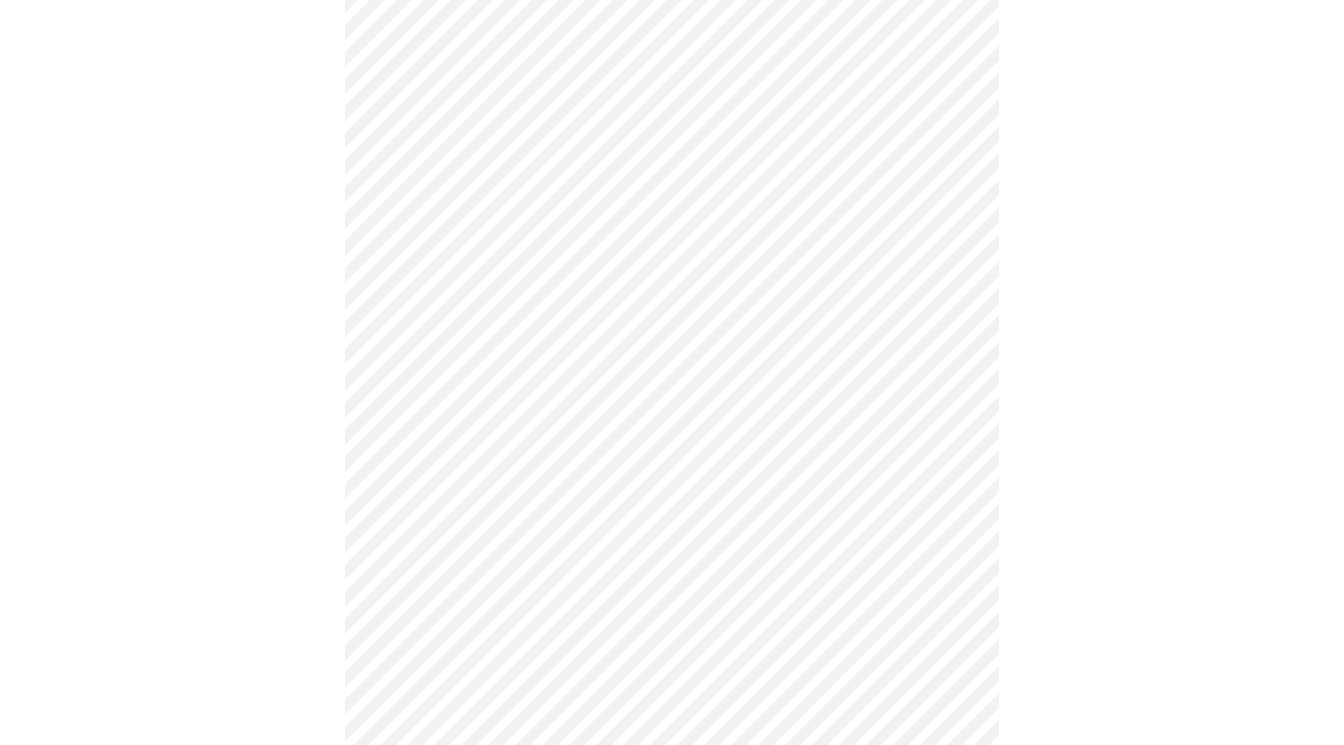
scroll to position [572, 0]
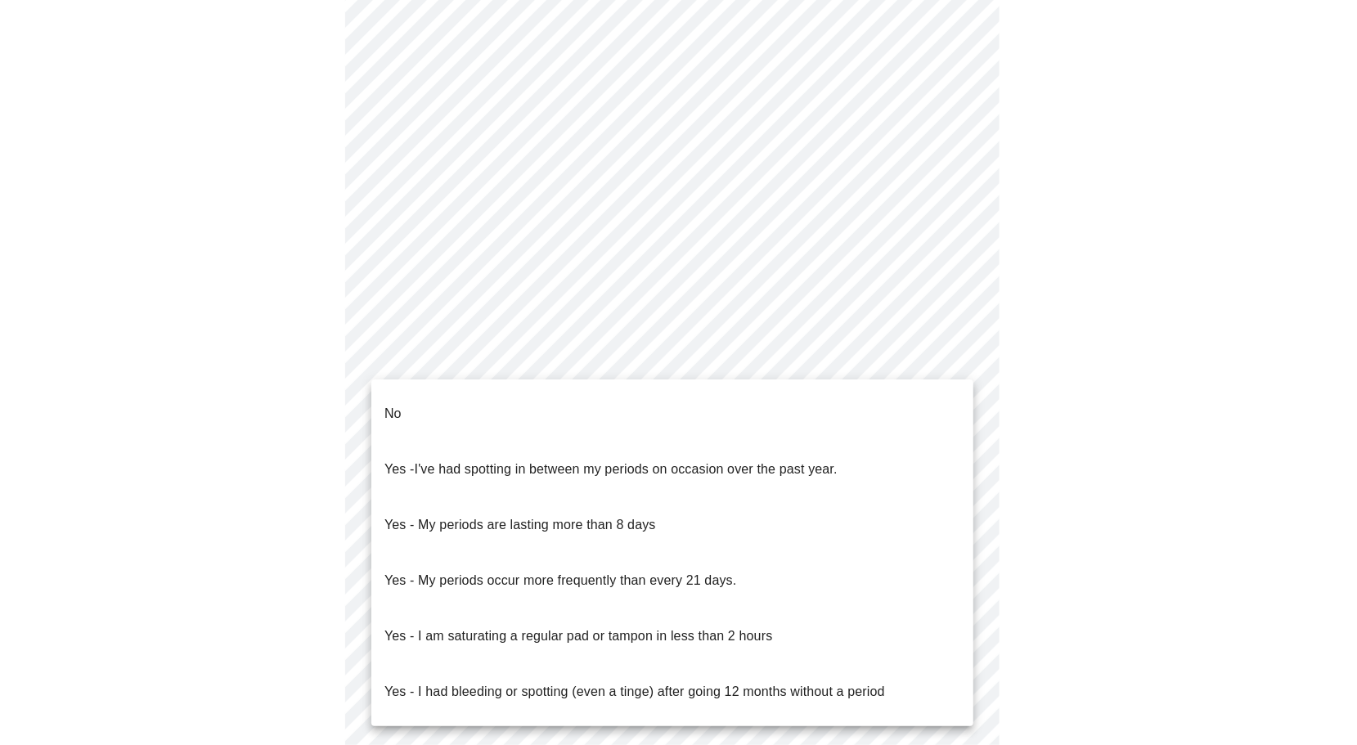
click at [576, 361] on body "MyMenopauseRx Appointments Messaging Labs Uploads Medications Community Refer a…" at bounding box center [678, 207] width 1343 height 1546
click at [565, 395] on li "No" at bounding box center [672, 414] width 602 height 56
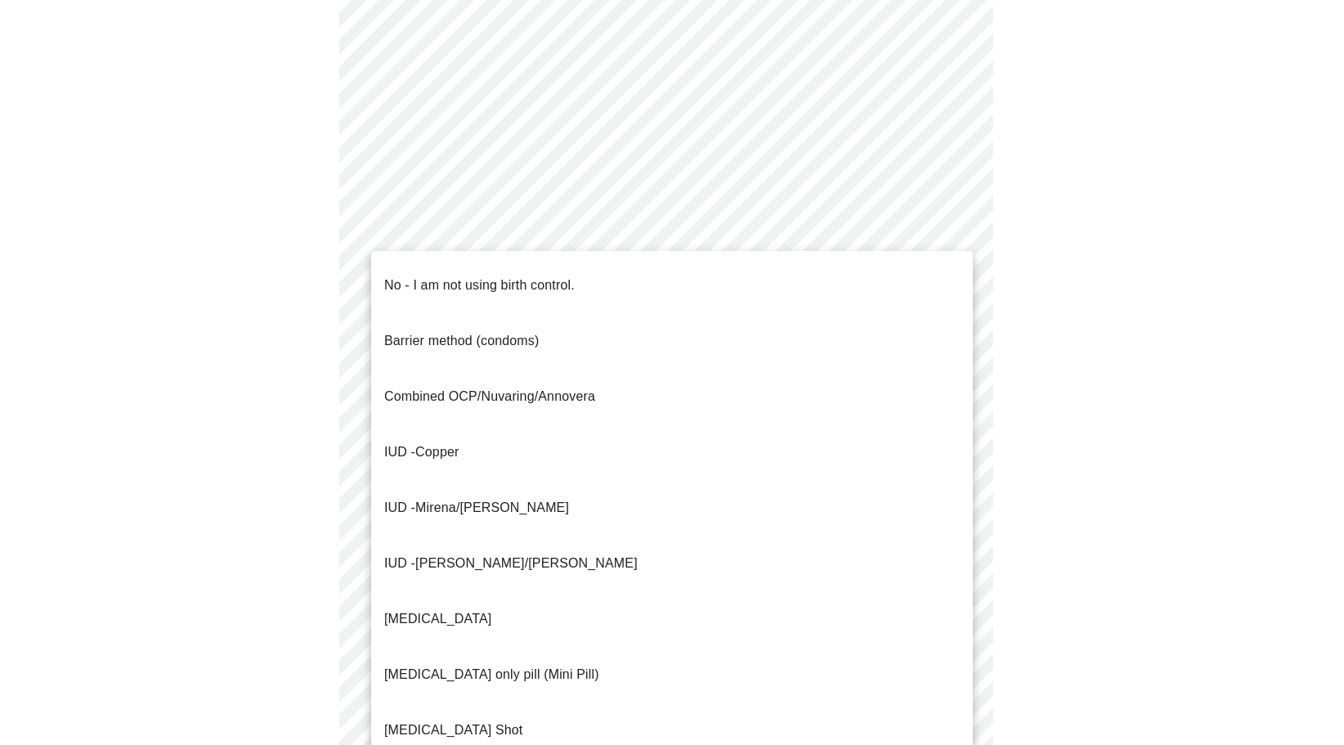
click at [566, 482] on body "MyMenopauseRx Appointments Messaging Labs Uploads Medications Community Refer a…" at bounding box center [672, 202] width 1331 height 1536
click at [581, 280] on li "No - I am not using birth control." at bounding box center [672, 286] width 602 height 56
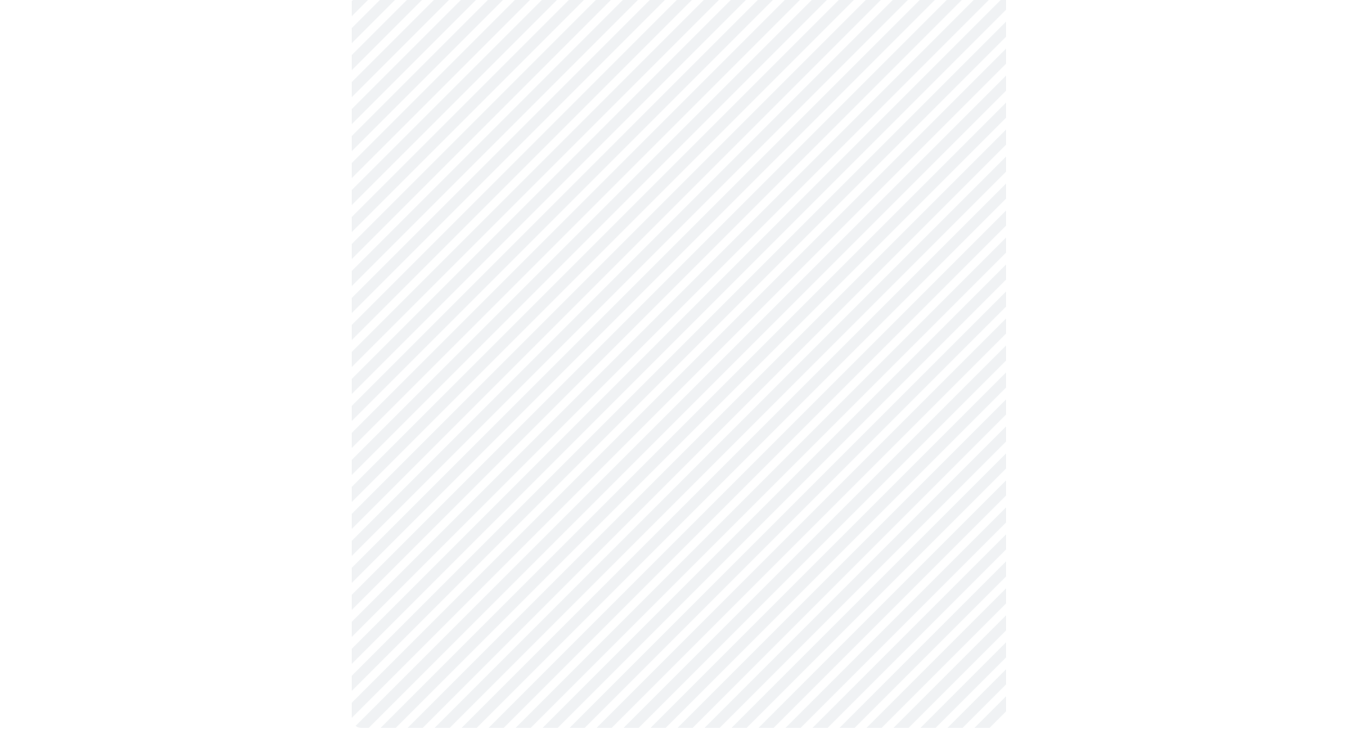
scroll to position [781, 0]
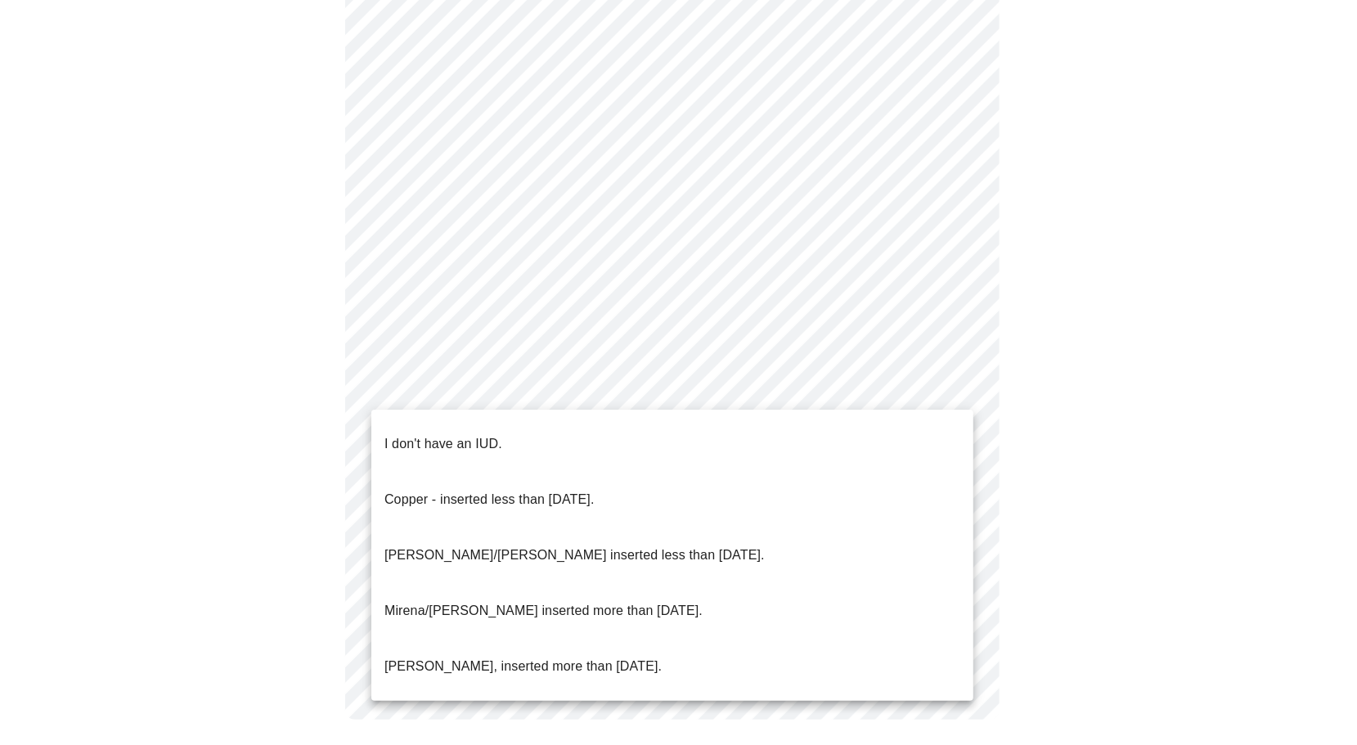
click at [549, 433] on li "I don't have an IUD." at bounding box center [672, 444] width 602 height 56
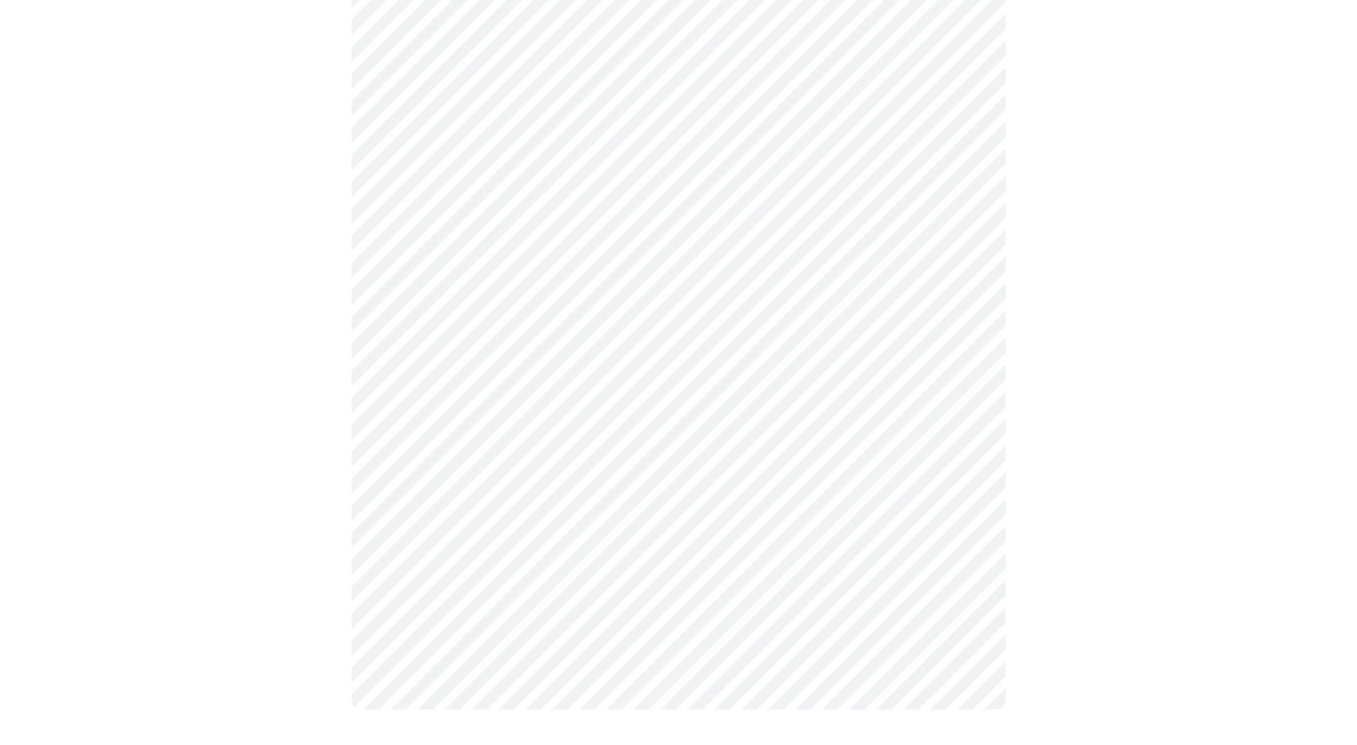
scroll to position [772, 0]
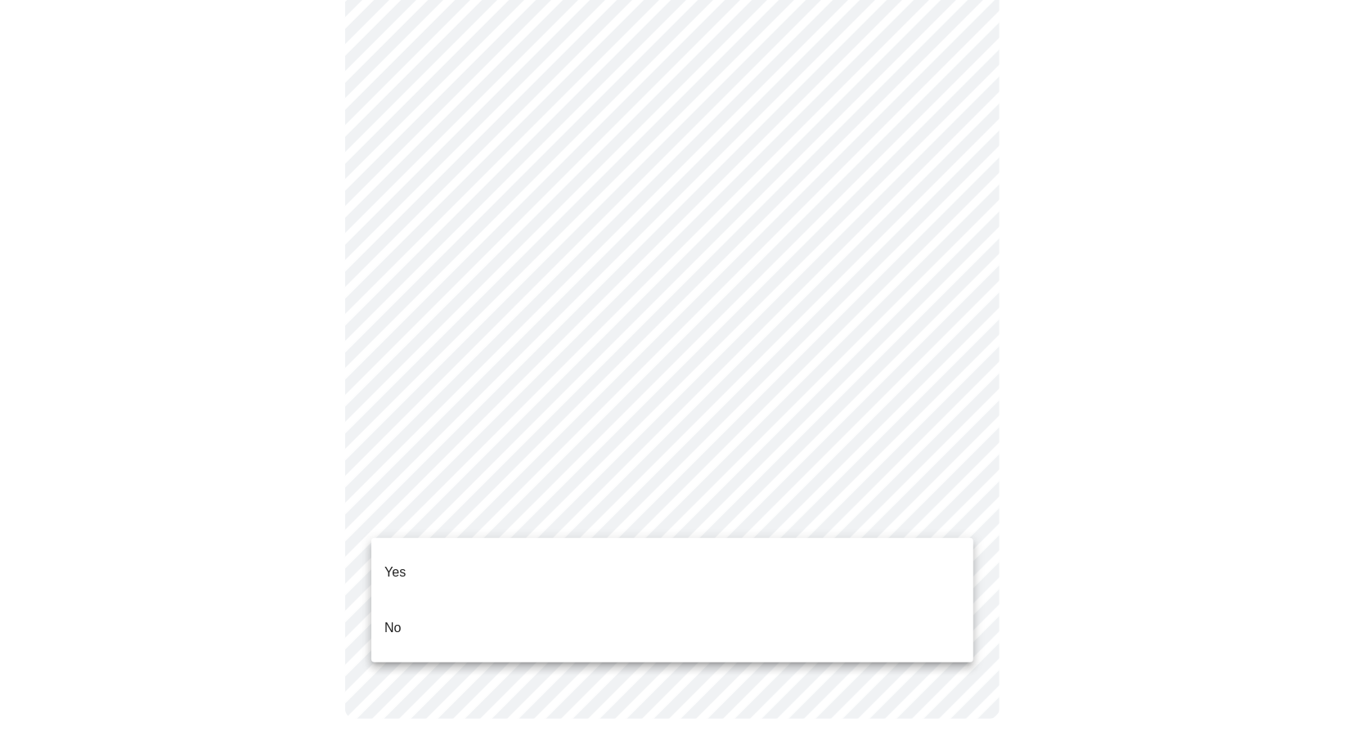
click at [537, 559] on li "Yes" at bounding box center [672, 573] width 602 height 56
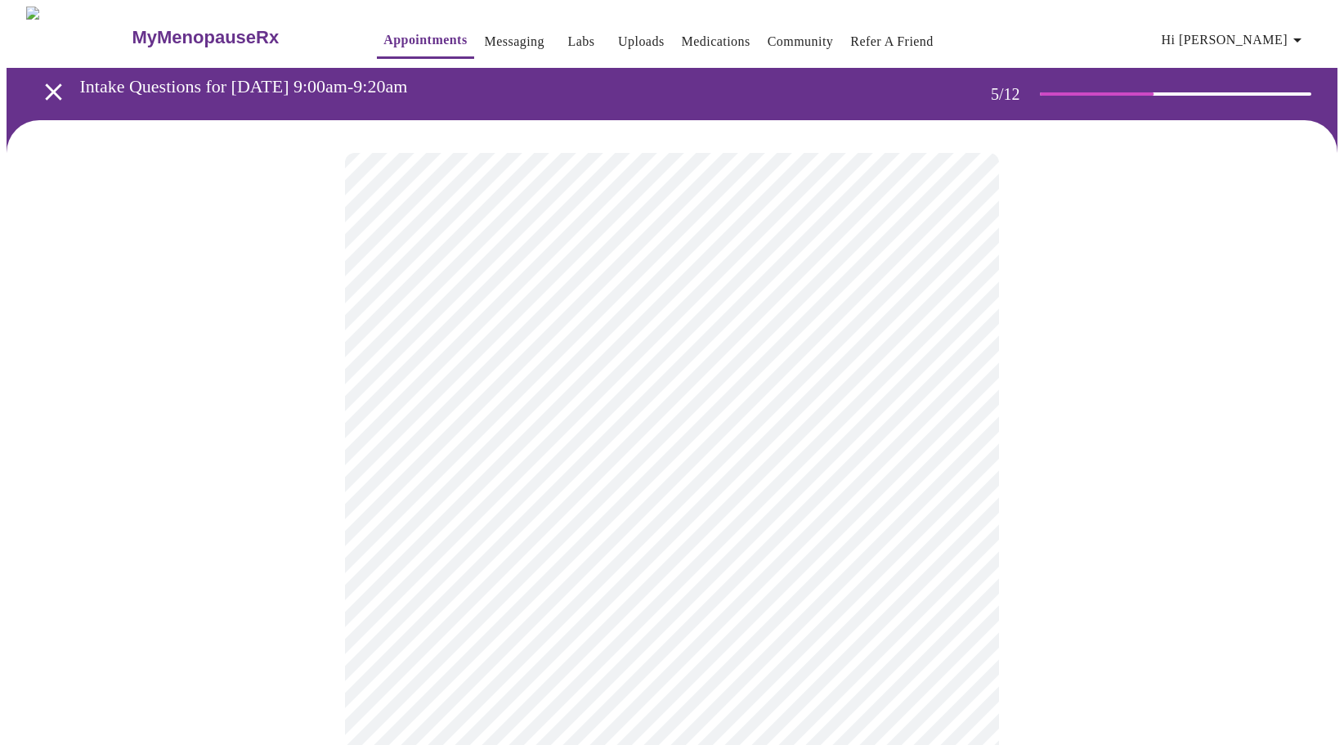
scroll to position [164, 0]
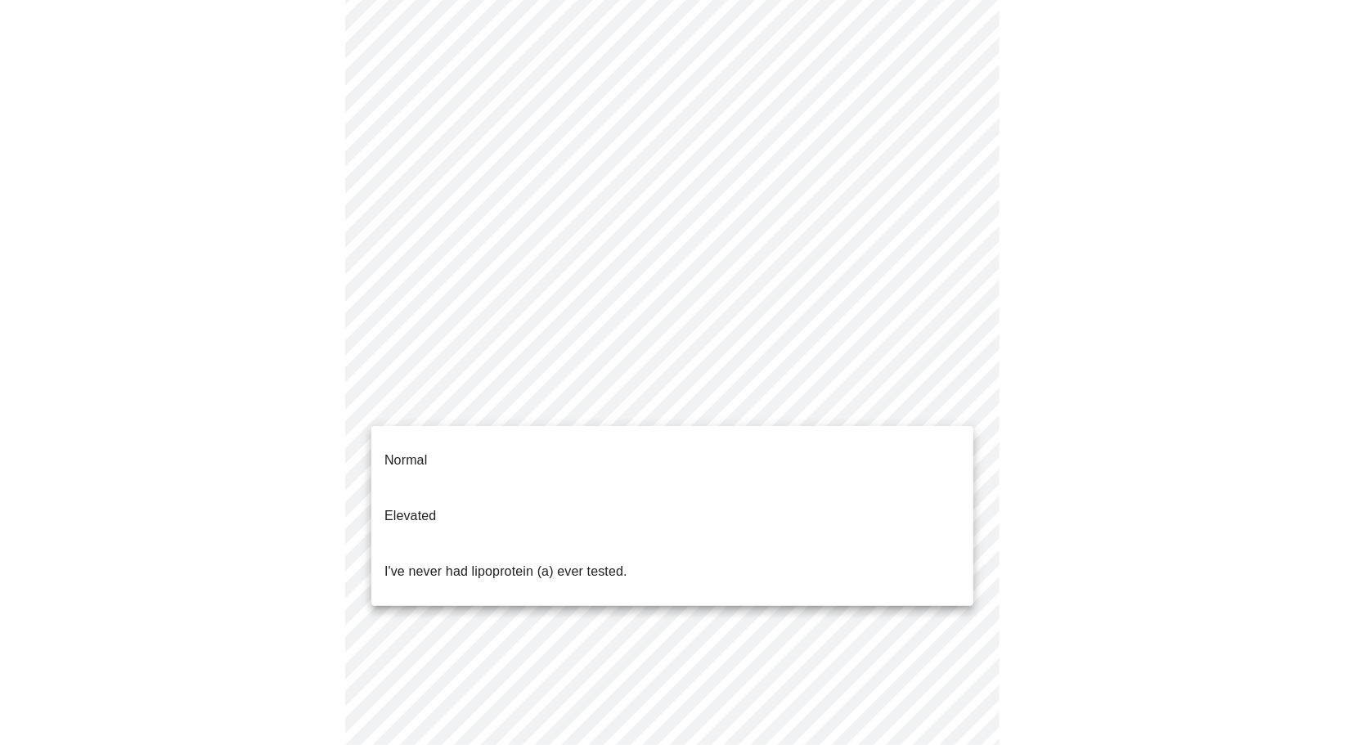
click at [879, 395] on body "MyMenopauseRx Appointments Messaging Labs Uploads Medications Community Refer a…" at bounding box center [678, 447] width 1343 height 1209
click at [741, 544] on li "I've never had lipoprotein (a) ever tested." at bounding box center [672, 572] width 602 height 56
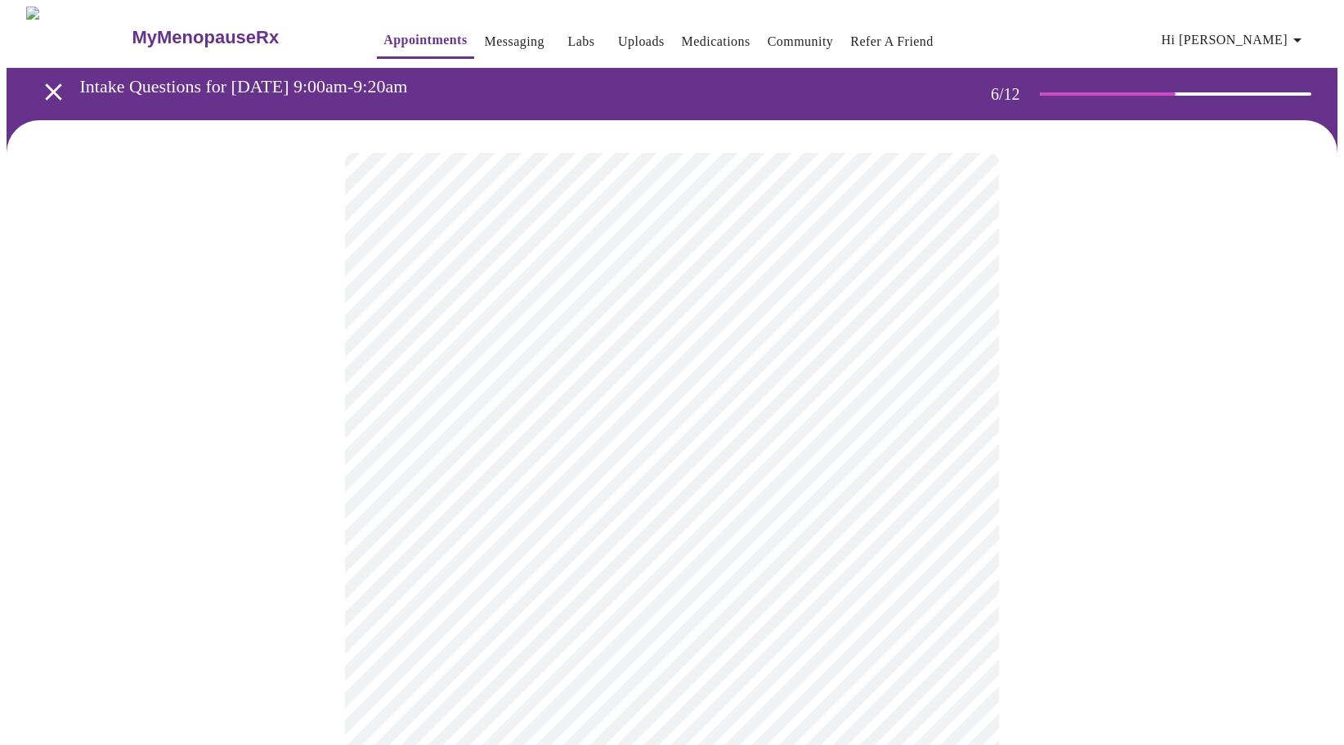
scroll to position [82, 0]
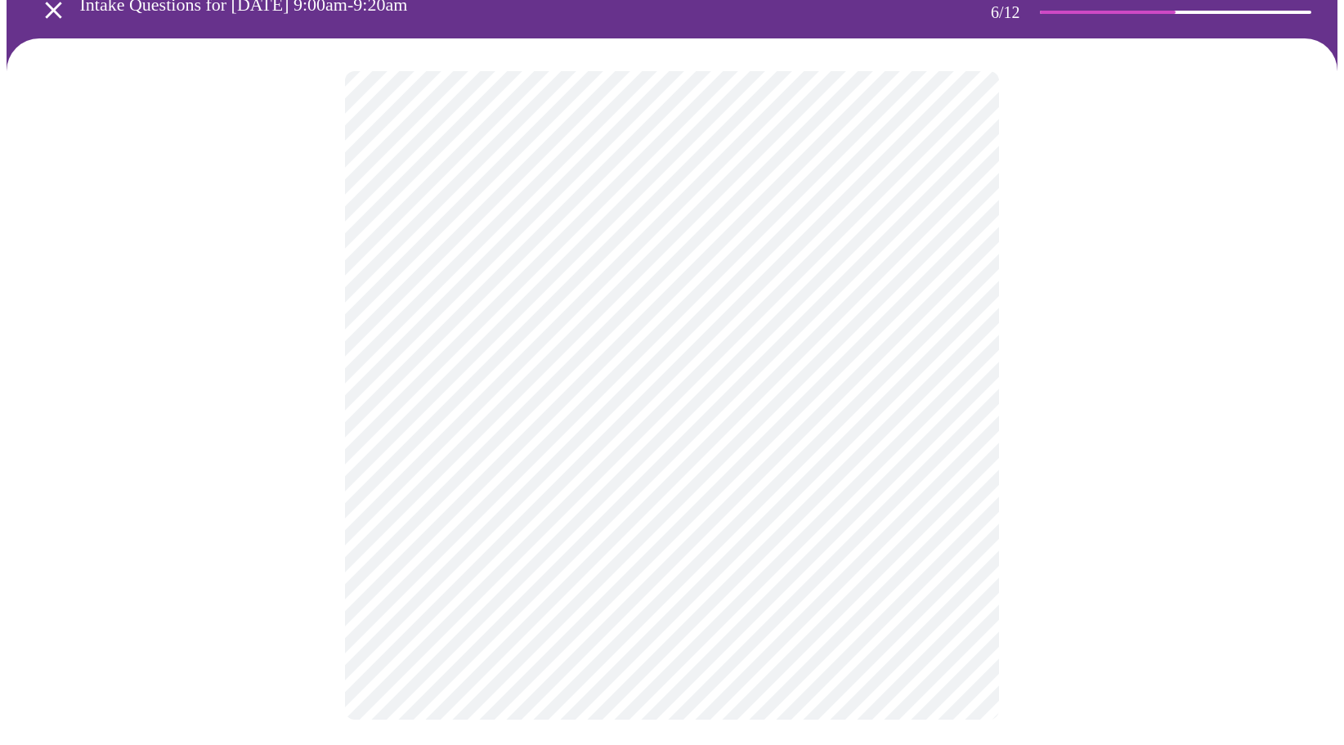
click at [319, 540] on div at bounding box center [672, 395] width 1331 height 714
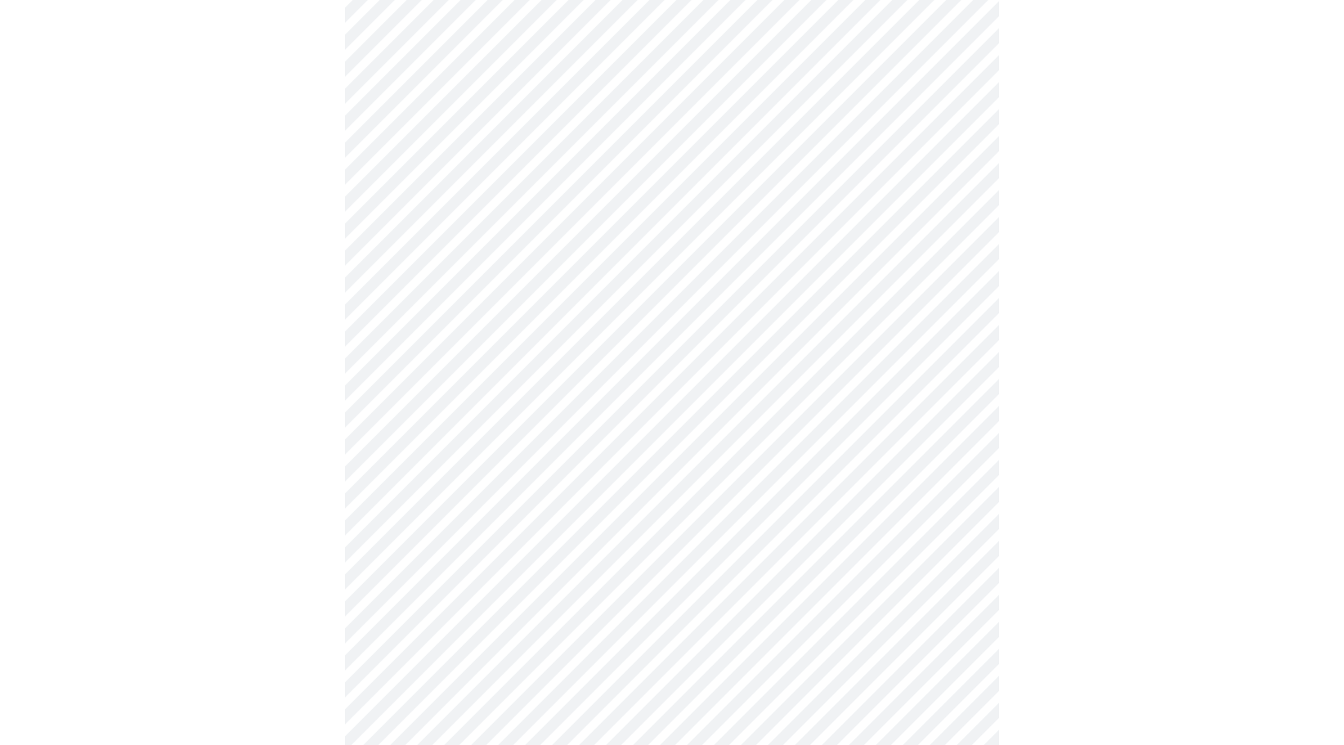
scroll to position [4252, 0]
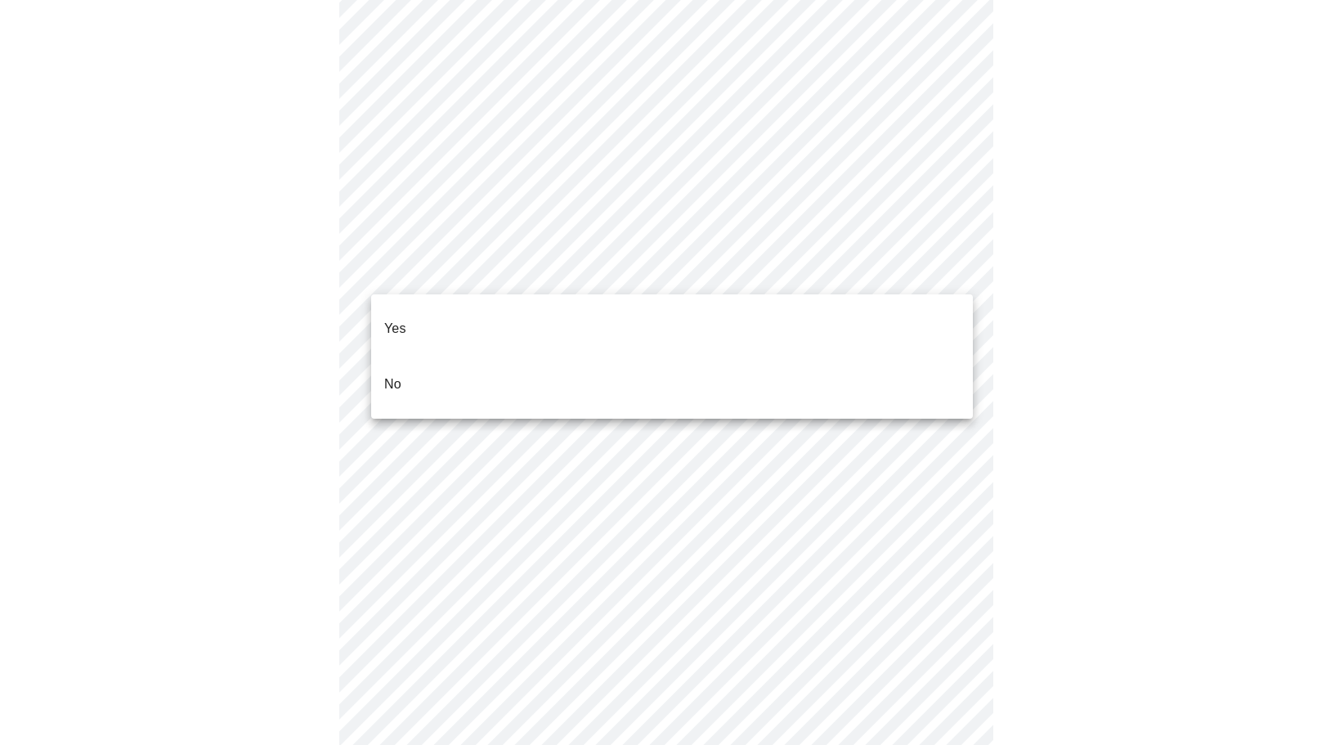
drag, startPoint x: 659, startPoint y: 342, endPoint x: 659, endPoint y: 360, distance: 18.0
click at [659, 360] on ul "Yes No" at bounding box center [672, 356] width 602 height 124
click at [658, 360] on li "No" at bounding box center [672, 385] width 602 height 56
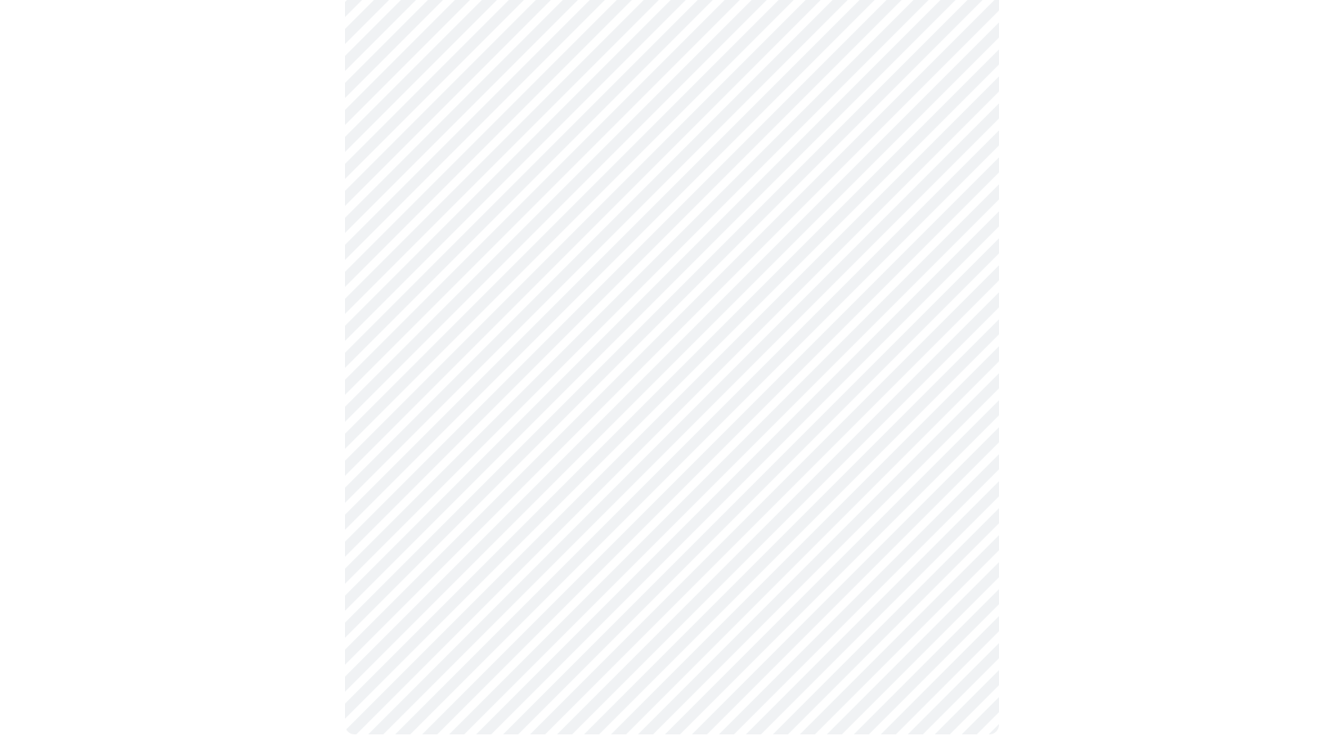
scroll to position [787, 0]
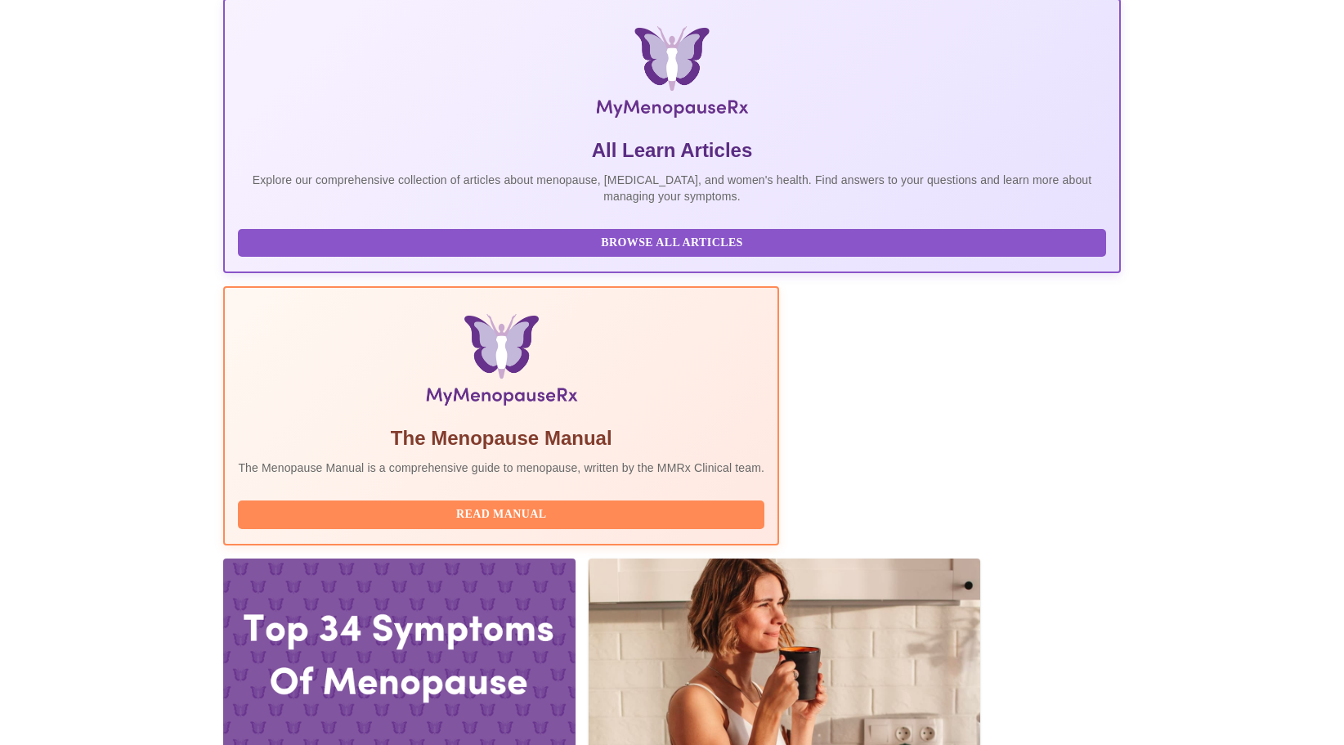
scroll to position [327, 0]
